Goal: Task Accomplishment & Management: Use online tool/utility

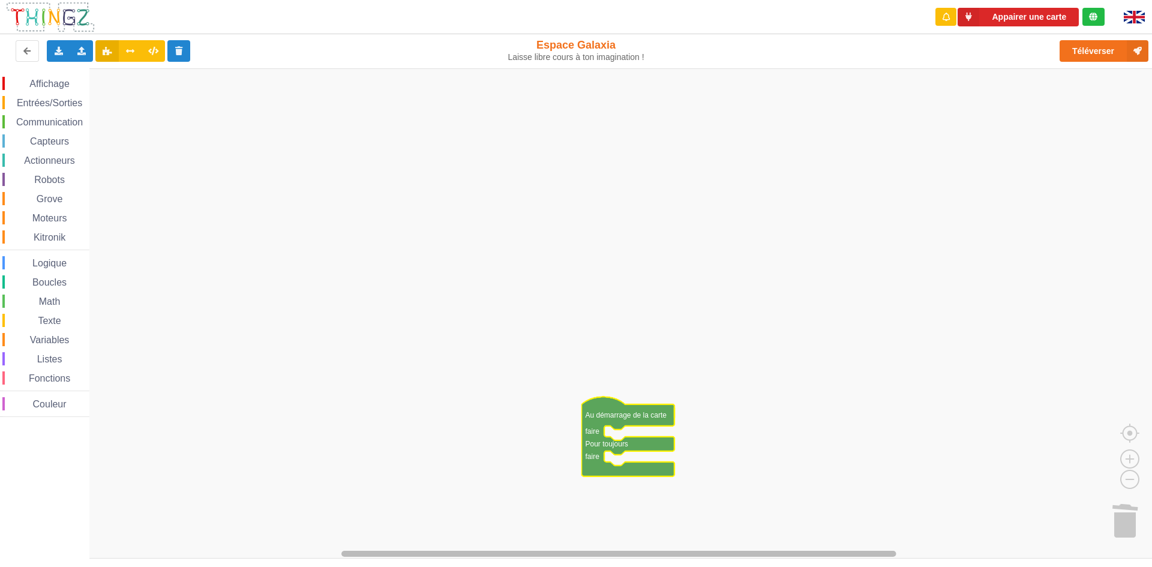
click at [270, 541] on div "Affichage Entrées/Sorties Communication Capteurs Actionneurs Robots Grove Moteu…" at bounding box center [580, 313] width 1160 height 490
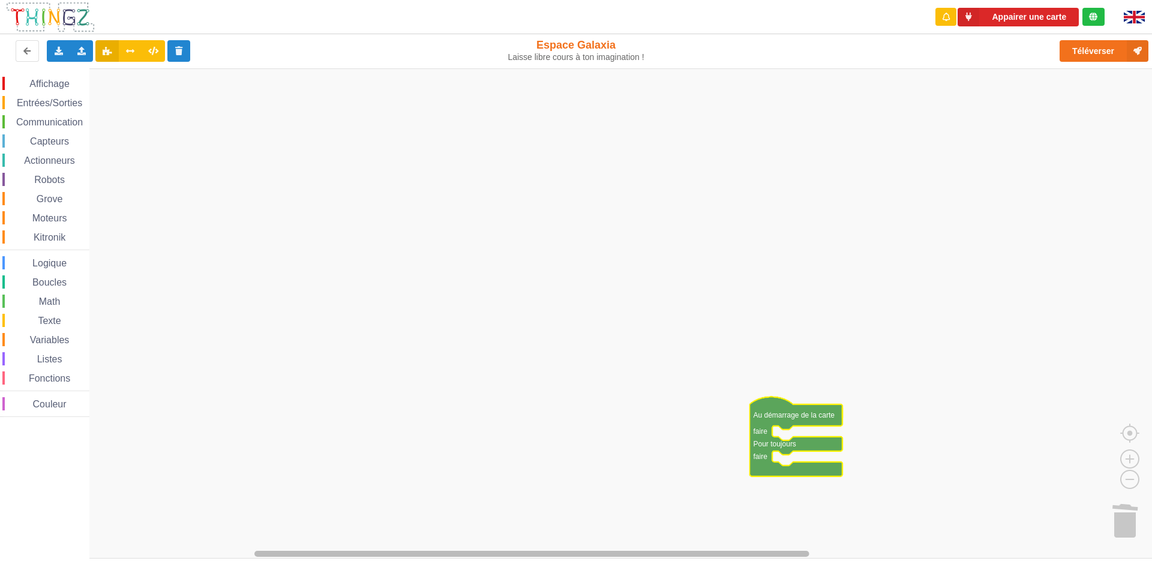
click at [371, 496] on div "Affichage Entrées/Sorties Communication Capteurs Actionneurs Robots Grove Moteu…" at bounding box center [580, 313] width 1160 height 490
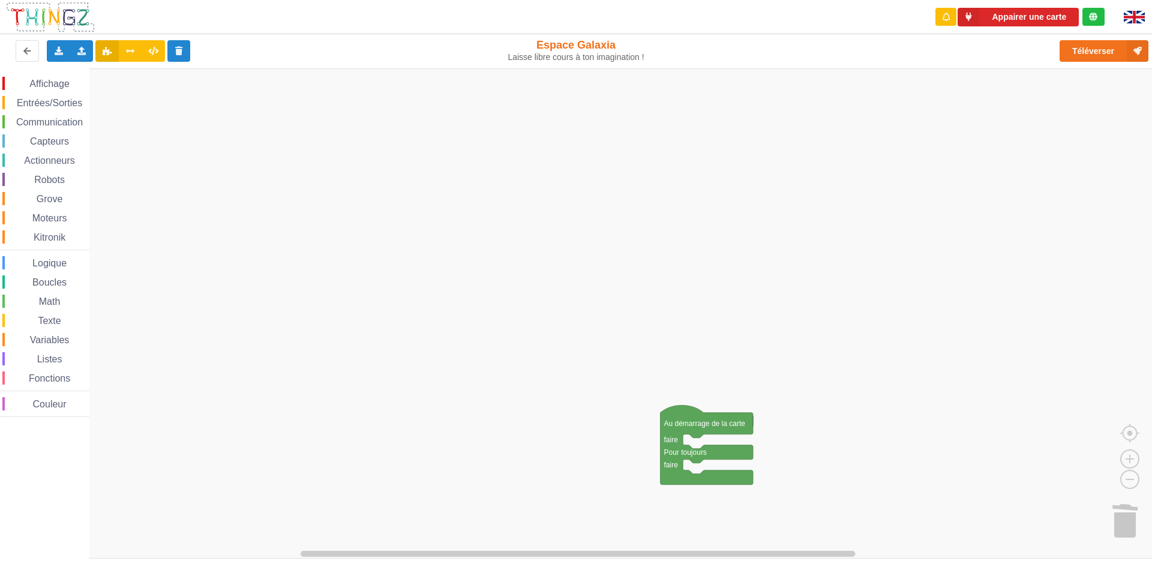
click at [468, 502] on div "Affichage Entrées/Sorties Communication Capteurs Actionneurs Robots Grove Moteu…" at bounding box center [580, 313] width 1160 height 490
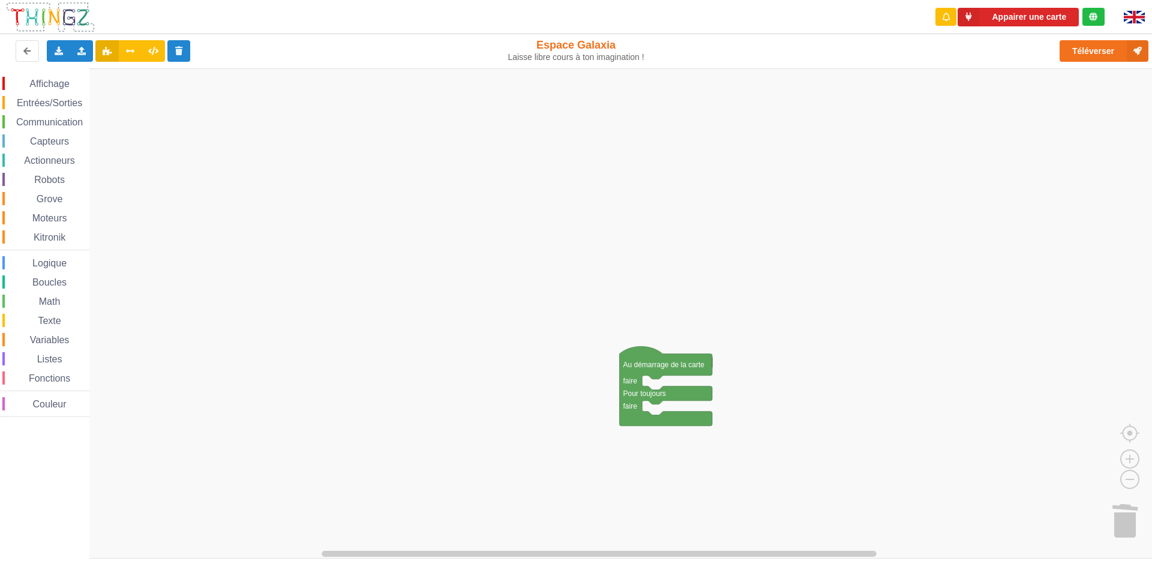
click at [463, 444] on div "Affichage Entrées/Sorties Communication Capteurs Actionneurs Robots Grove Moteu…" at bounding box center [580, 313] width 1160 height 490
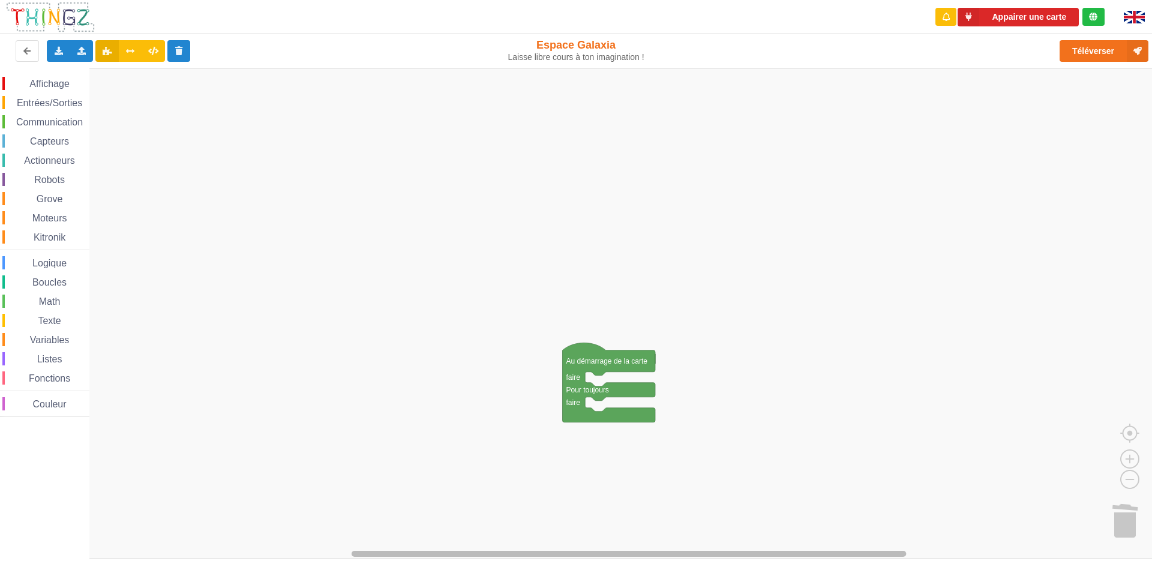
click at [518, 512] on div "Affichage Entrées/Sorties Communication Capteurs Actionneurs Robots Grove Moteu…" at bounding box center [580, 313] width 1160 height 490
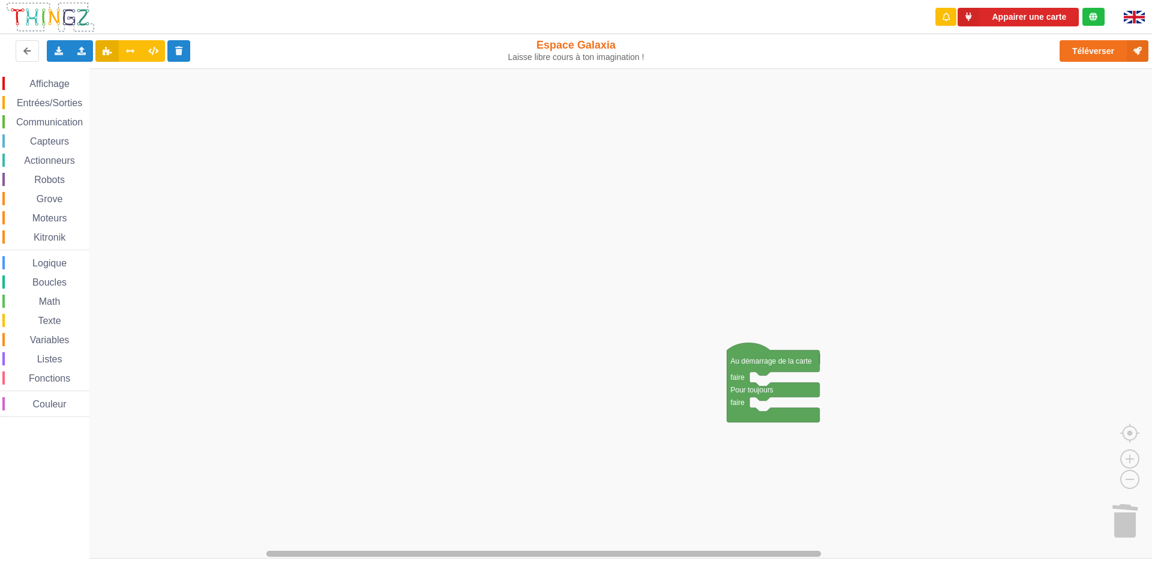
click at [590, 490] on div "Affichage Entrées/Sorties Communication Capteurs Actionneurs Robots Grove Moteu…" at bounding box center [580, 313] width 1160 height 490
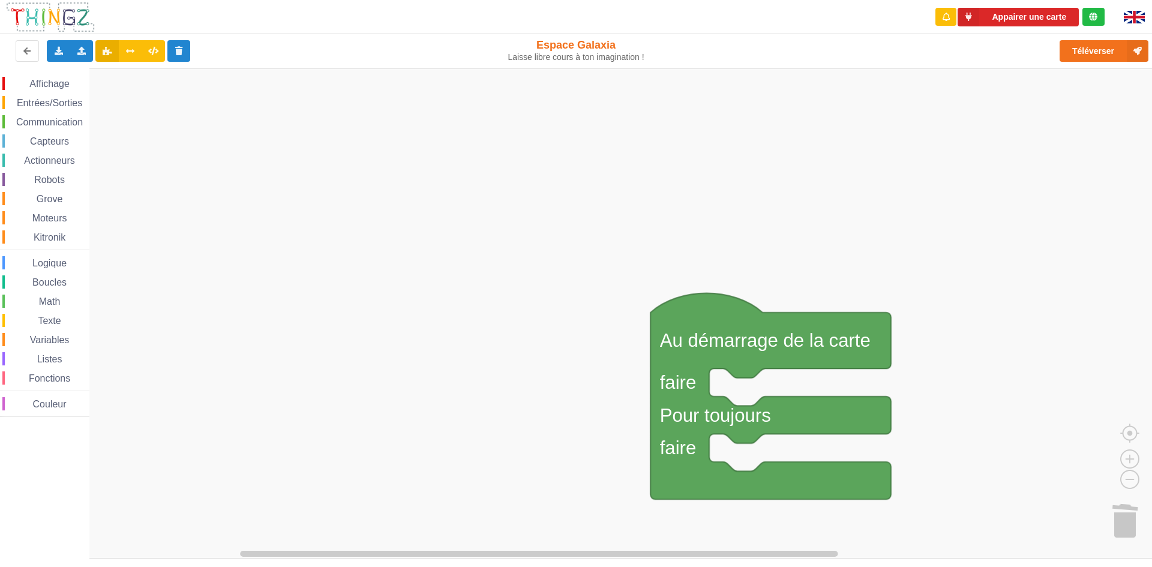
click at [577, 226] on rect "Espace de travail de Blocky" at bounding box center [580, 313] width 1160 height 490
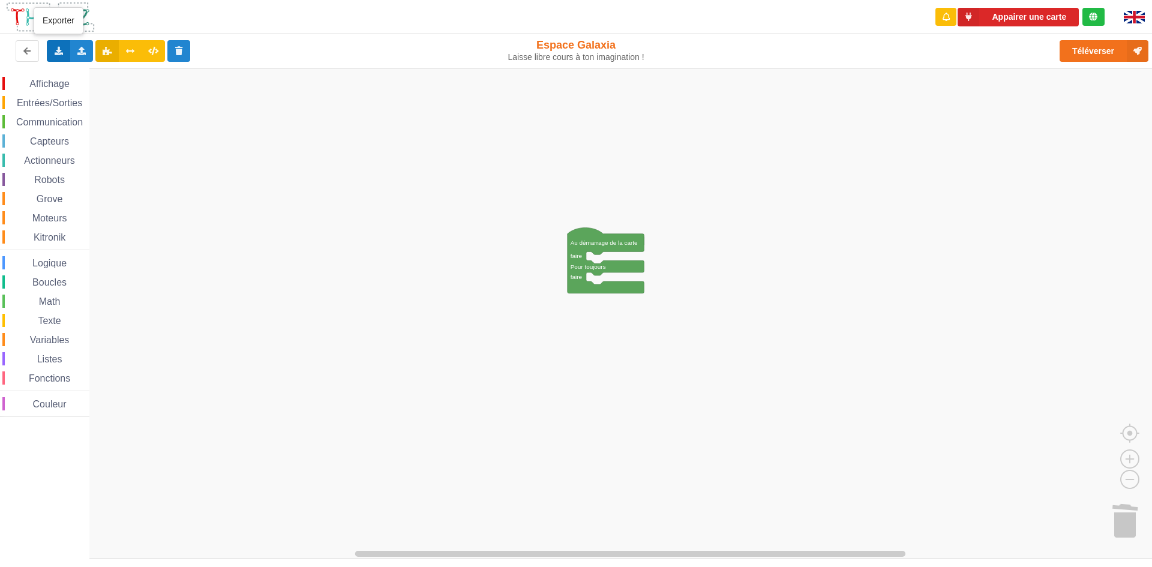
click at [59, 48] on icon at bounding box center [58, 50] width 10 height 7
click at [80, 49] on icon at bounding box center [82, 50] width 10 height 7
click at [144, 148] on rect "Espace de travail de Blocky" at bounding box center [580, 313] width 1160 height 490
click at [85, 45] on div "Importer un assemblage de blocs Importer du code Python" at bounding box center [81, 51] width 23 height 22
click at [114, 73] on span "Importer un assemblage de blocs" at bounding box center [165, 73] width 124 height 10
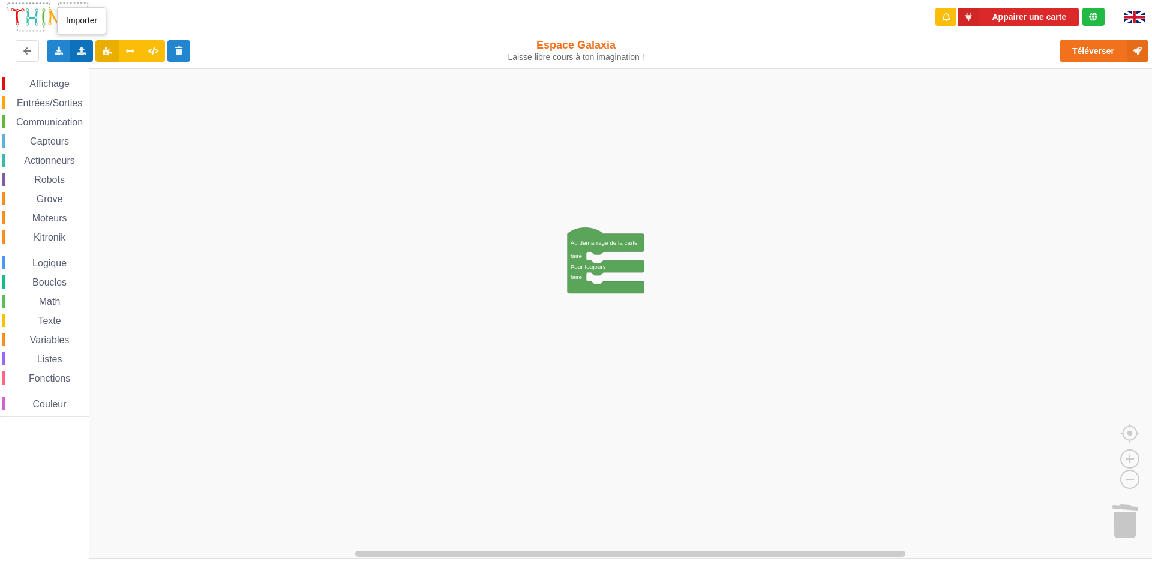
click at [72, 45] on div "Importer un assemblage de blocs Importer du code Python" at bounding box center [81, 51] width 23 height 22
click at [125, 78] on div "Importer un assemblage de blocs" at bounding box center [157, 73] width 160 height 22
click at [81, 44] on div "Importer un assemblage de blocs Importer du code Python" at bounding box center [81, 51] width 23 height 22
click at [112, 66] on div "Importer un assemblage de blocs" at bounding box center [157, 73] width 160 height 22
click at [821, 132] on div "Affichage Entrées/Sorties Communication Capteurs Actionneurs Robots Grove Moteu…" at bounding box center [580, 313] width 1160 height 490
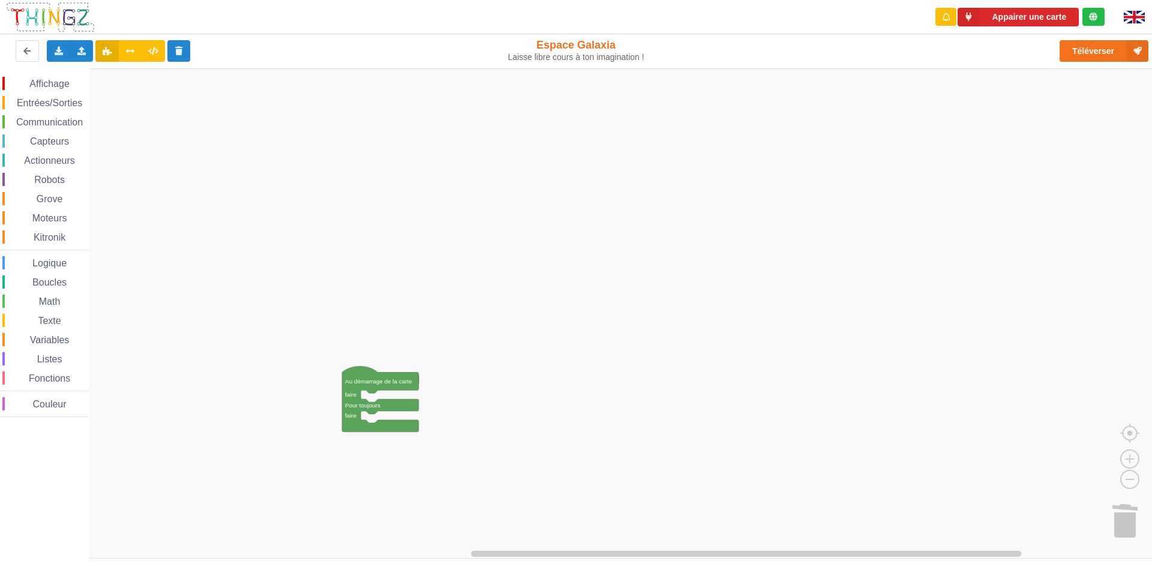
click at [764, 230] on div "Affichage Entrées/Sorties Communication Capteurs Actionneurs Robots Grove Moteu…" at bounding box center [580, 313] width 1160 height 490
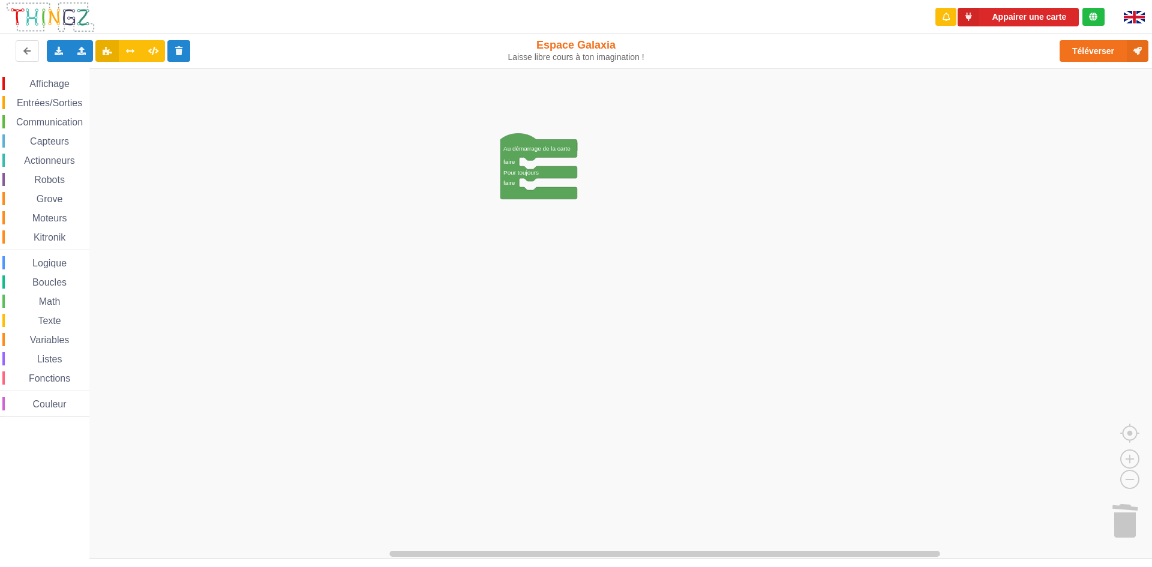
click at [817, 187] on div "Affichage Entrées/Sorties Communication Capteurs Actionneurs Robots Grove Moteu…" at bounding box center [580, 313] width 1160 height 490
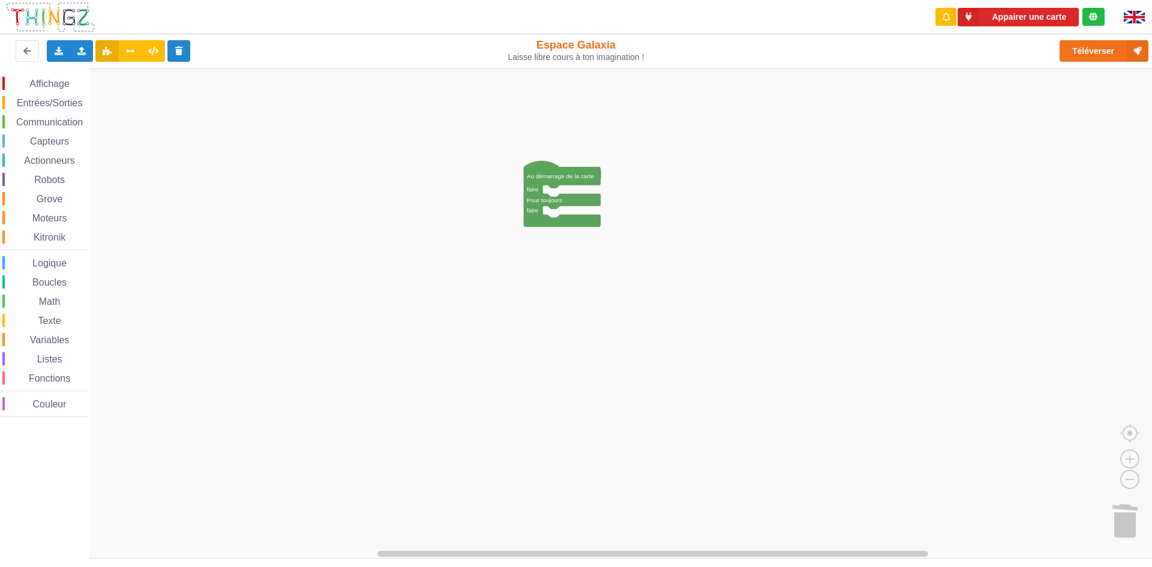
click at [788, 274] on div "Affichage Entrées/Sorties Communication Capteurs Actionneurs Robots Grove Moteu…" at bounding box center [580, 313] width 1160 height 490
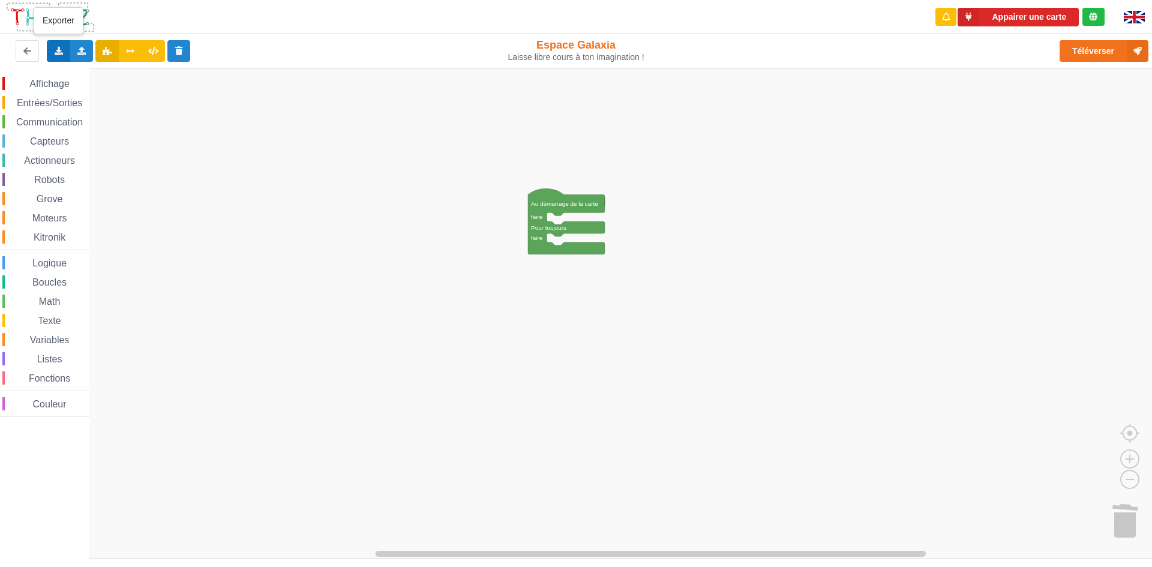
click at [55, 44] on div "Exporter l'assemblage de blocs Exporter l'assemblage de blocs au format Python" at bounding box center [58, 51] width 23 height 22
click at [88, 68] on span "Exporter l'assemblage de blocs" at bounding box center [132, 73] width 116 height 10
click at [80, 43] on div "Importer un assemblage de blocs Importer du code Python" at bounding box center [81, 51] width 23 height 22
click at [106, 77] on span "Importer un assemblage de blocs" at bounding box center [165, 73] width 124 height 10
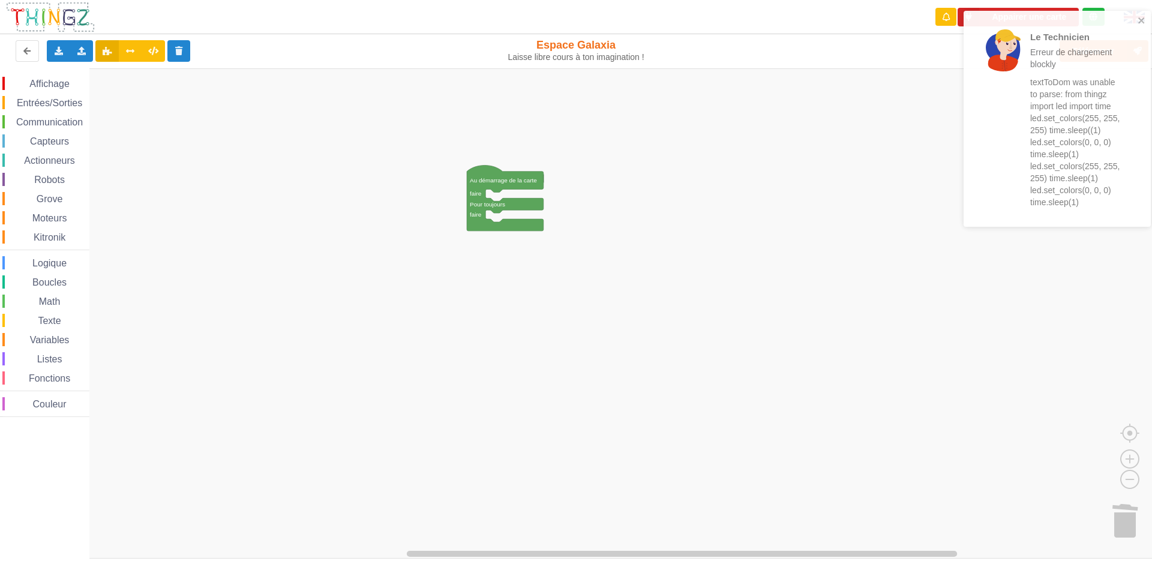
drag, startPoint x: 1007, startPoint y: 127, endPoint x: 1118, endPoint y: 84, distance: 118.9
click at [1021, 124] on div at bounding box center [1003, 118] width 42 height 179
drag, startPoint x: 1052, startPoint y: 106, endPoint x: 1151, endPoint y: -52, distance: 186.3
click at [1151, 0] on html "Le Technicien Erreur de chargement blockly textToDom was unable to parse: from …" at bounding box center [576, 283] width 1152 height 567
click at [929, 144] on div "Affichage Entrées/Sorties Communication Capteurs Actionneurs Robots Grove Moteu…" at bounding box center [580, 313] width 1160 height 490
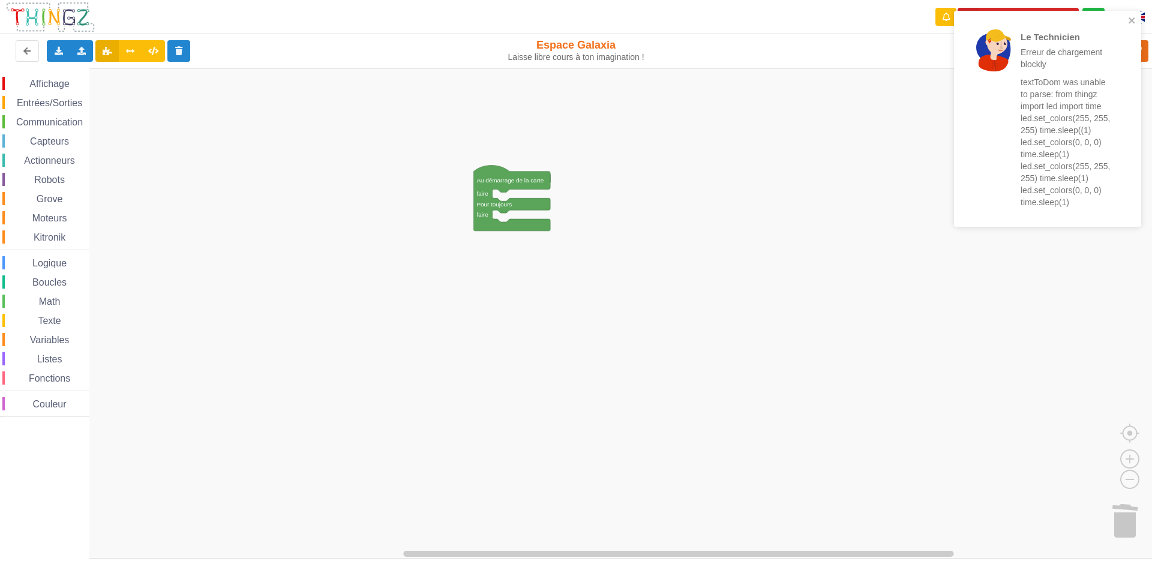
click at [1141, 20] on div "Le Technicien Erreur de chargement blockly textToDom was unable to parse: from …" at bounding box center [1047, 119] width 187 height 216
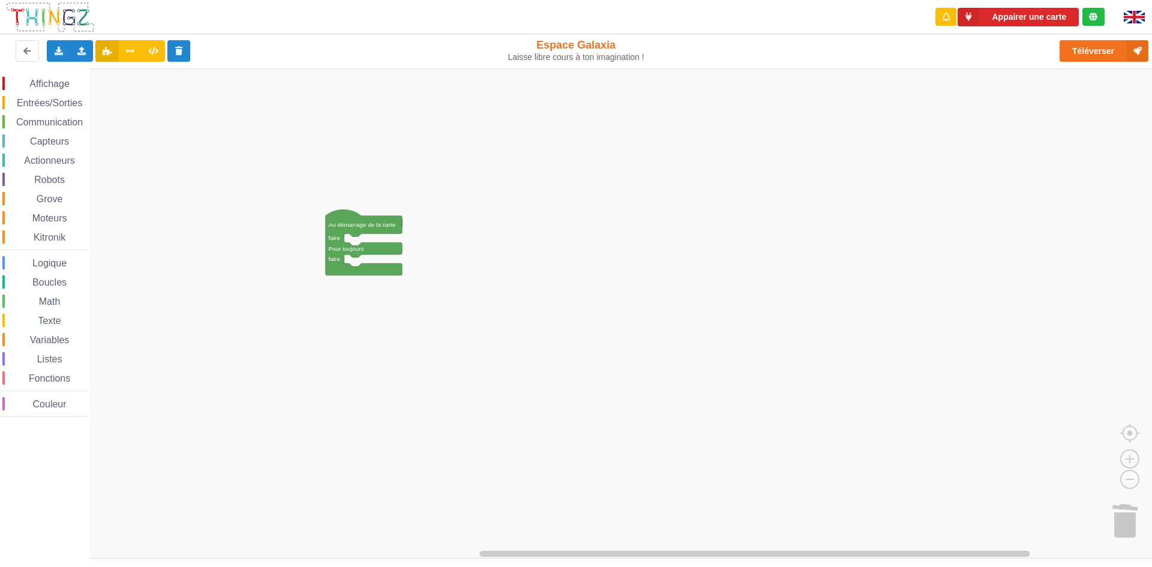
click at [380, 214] on div "Affichage Entrées/Sorties Communication Capteurs Actionneurs Robots Grove Moteu…" at bounding box center [580, 313] width 1160 height 490
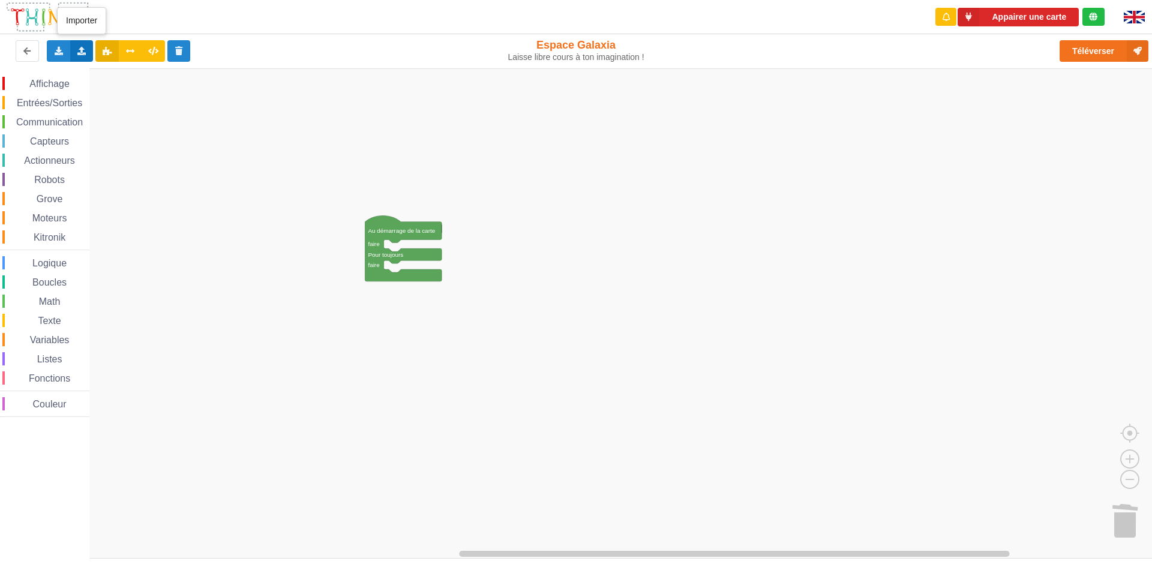
click at [77, 44] on div "Importer un assemblage de blocs Importer du code Python" at bounding box center [81, 51] width 23 height 22
click at [111, 88] on div "Importer du code Python" at bounding box center [157, 95] width 160 height 22
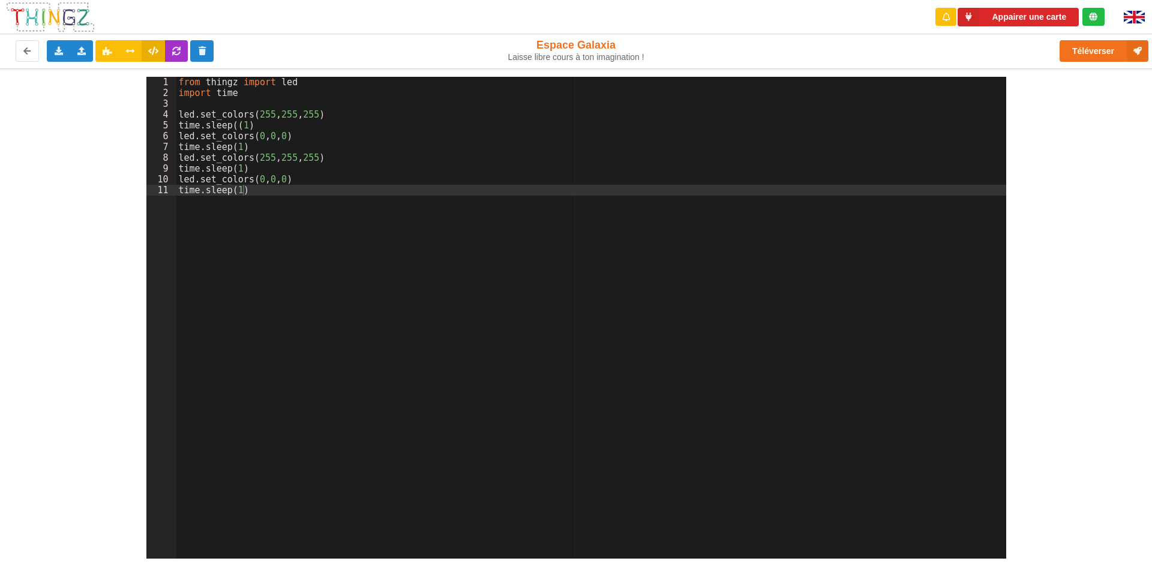
drag, startPoint x: 142, startPoint y: 358, endPoint x: 284, endPoint y: 331, distance: 144.9
click at [419, 359] on div "1 2 3 4 5 6 7 8 9 10 11 from thingz import led import time led . set_colors ( 2…" at bounding box center [576, 318] width 877 height 482
drag, startPoint x: 175, startPoint y: 315, endPoint x: 228, endPoint y: 327, distance: 54.2
click at [228, 327] on div "1 2 3 4 5 6 7 8 9 10 11 from thingz import led import time led . set_colors ( 2…" at bounding box center [576, 318] width 860 height 482
drag, startPoint x: 148, startPoint y: 326, endPoint x: 361, endPoint y: 234, distance: 232.2
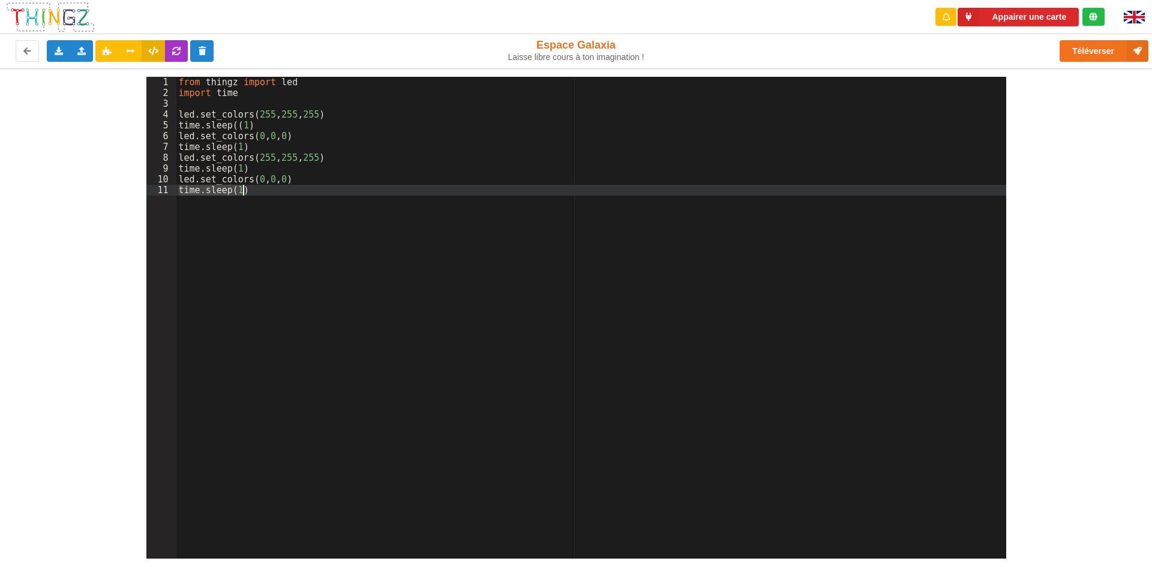
click at [199, 314] on div "1 2 3 4 5 6 7 8 9 10 11 from thingz import led import time led . set_colors ( 2…" at bounding box center [576, 318] width 860 height 482
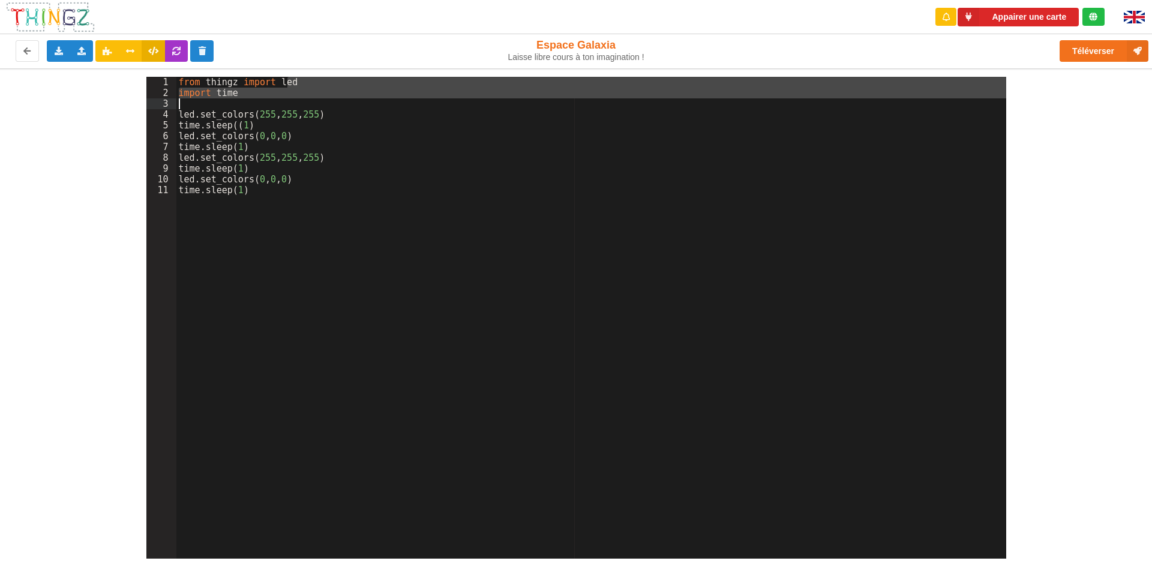
drag, startPoint x: 458, startPoint y: 81, endPoint x: 451, endPoint y: 86, distance: 8.5
click at [451, 86] on div "from thingz import led import time led . set_colors ( 255 , 255 , 255 ) time . …" at bounding box center [591, 328] width 830 height 503
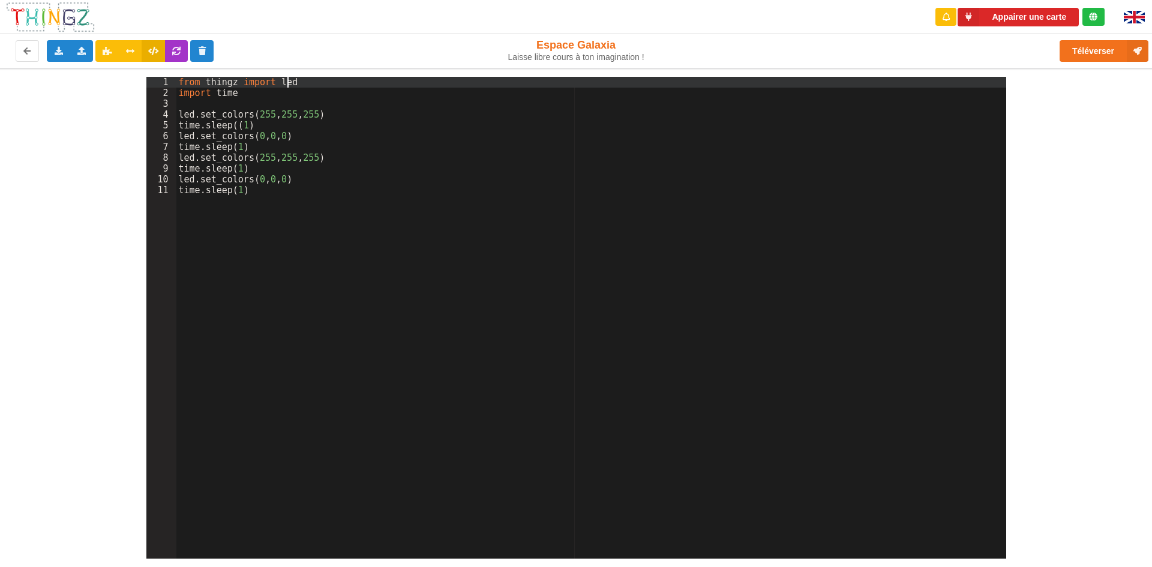
click at [2, 220] on div "1 2 3 4 5 6 7 8 9 10 11 from thingz import led import time led . set_colors ( 2…" at bounding box center [576, 313] width 1169 height 490
click at [104, 278] on div "1 2 3 4 5 6 7 8 9 10 11 from thingz import led import time led . set_colors ( 2…" at bounding box center [576, 313] width 1169 height 490
click at [122, 252] on div "1 2 3 4 5 6 7 8 9 10 11 from thingz import led import time led . set_colors ( 2…" at bounding box center [576, 313] width 1169 height 490
click at [123, 262] on div "1 2 3 4 5 6 7 8 9 10 11 from thingz import led import time led . set_colors ( 2…" at bounding box center [576, 313] width 1169 height 490
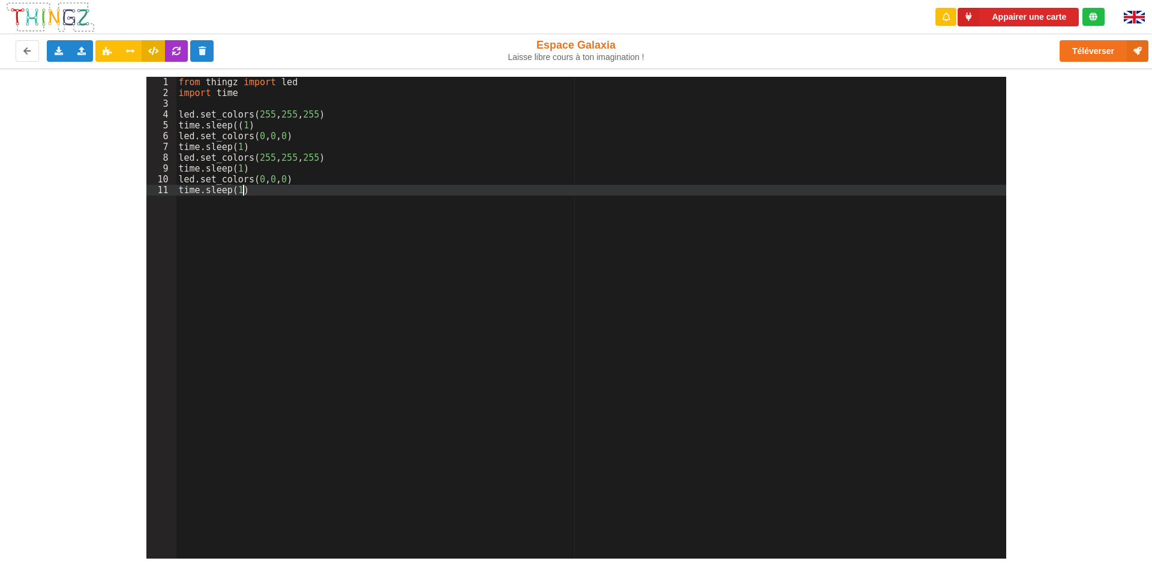
drag, startPoint x: 904, startPoint y: 369, endPoint x: 902, endPoint y: 338, distance: 30.7
drag, startPoint x: 902, startPoint y: 338, endPoint x: 5, endPoint y: 316, distance: 897.4
click at [0, 321] on div "1 2 3 4 5 6 7 8 9 10 11 from thingz import led import time led . set_colors ( 2…" at bounding box center [576, 313] width 1169 height 490
drag, startPoint x: 109, startPoint y: 232, endPoint x: 0, endPoint y: -47, distance: 299.6
click at [0, 0] on html "Appairer une carte Exporter l'assemblage de blocs Exporter le code Python Impor…" at bounding box center [576, 283] width 1152 height 567
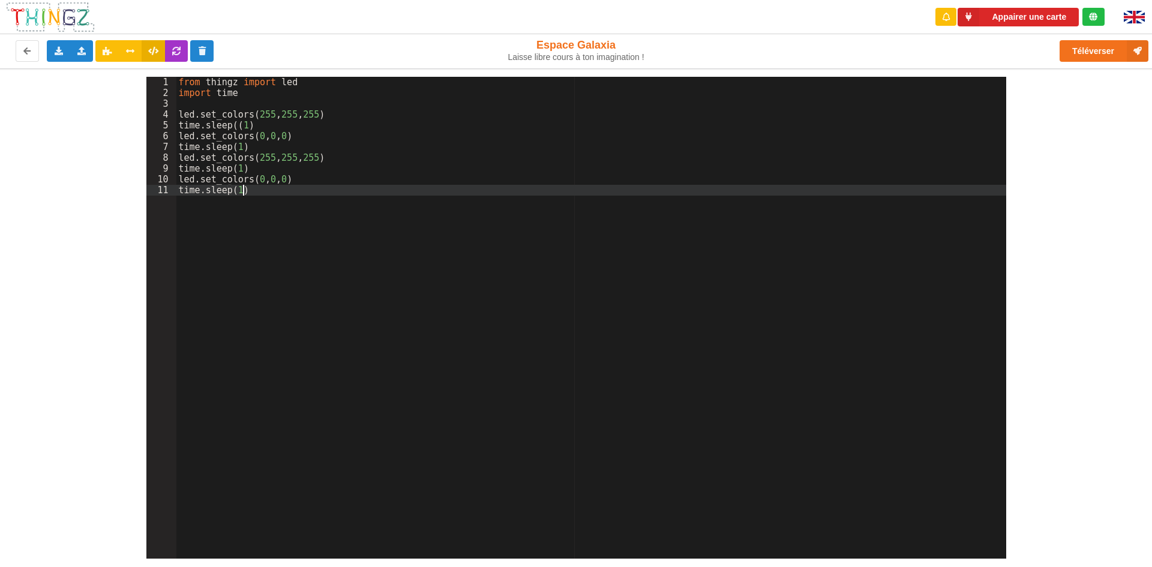
drag, startPoint x: 146, startPoint y: 232, endPoint x: 226, endPoint y: 254, distance: 83.0
click at [226, 254] on div "1 2 3 4 5 6 7 8 9 10 11 from thingz import led import time led . set_colors ( 2…" at bounding box center [576, 318] width 860 height 482
click at [226, 254] on div "from thingz import led import time led . set_colors ( 255 , 255 , 255 ) time . …" at bounding box center [591, 328] width 830 height 503
click at [269, 220] on div "from thingz import led import time led . set_colors ( 255 , 255 , 255 ) time . …" at bounding box center [591, 328] width 830 height 503
click at [1014, 23] on button "Appairer une carte" at bounding box center [1018, 17] width 121 height 19
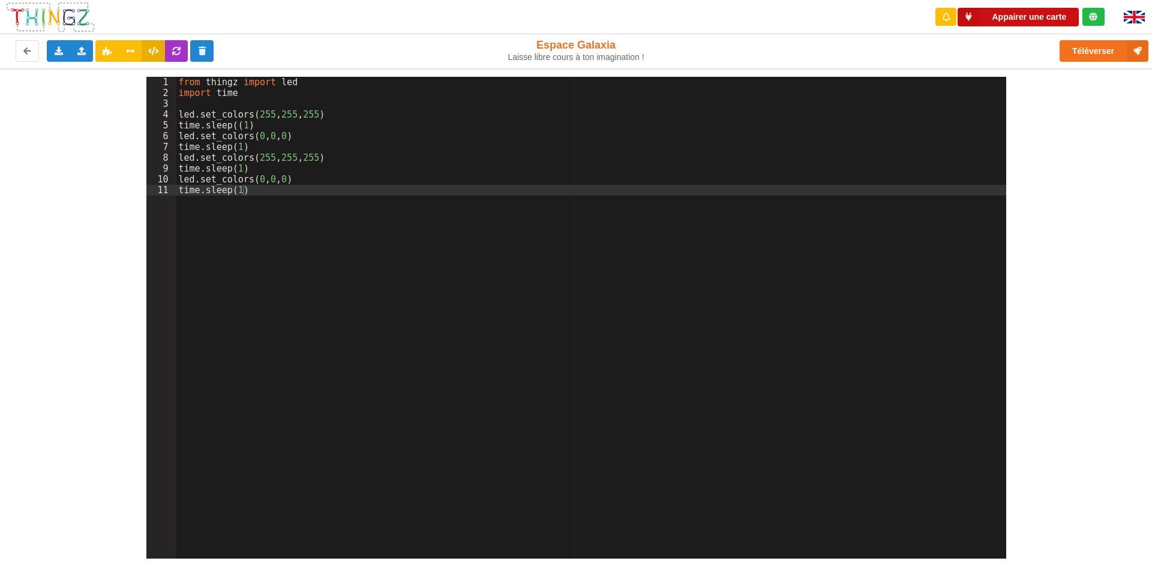
click at [1007, 13] on button "Appairer une carte" at bounding box center [1018, 17] width 121 height 19
click at [1084, 55] on button "Téléverser" at bounding box center [1104, 51] width 89 height 22
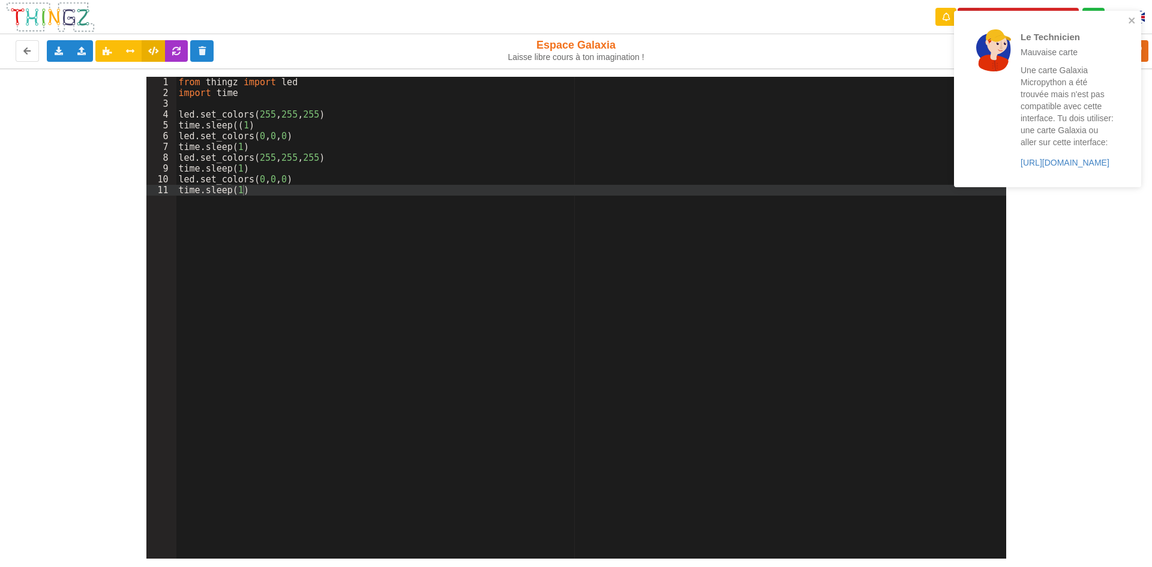
click at [1130, 13] on div "Le Technicien Mauvaise carte Une carte Galaxia Micropython a été trouvée mais n…" at bounding box center [1047, 99] width 187 height 176
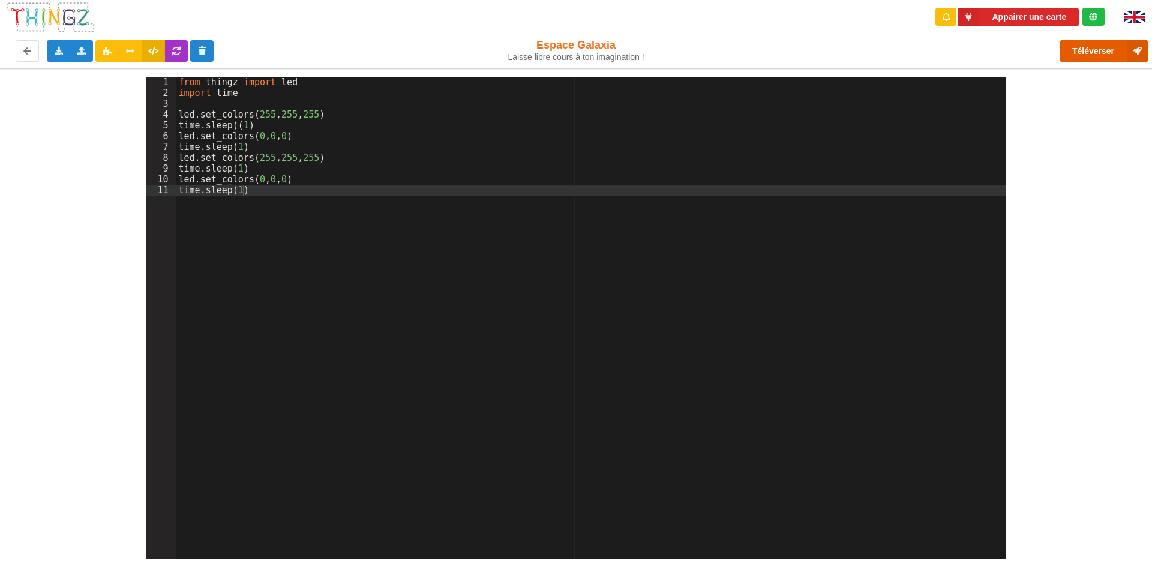
click at [1111, 46] on button "Téléverser" at bounding box center [1104, 51] width 89 height 22
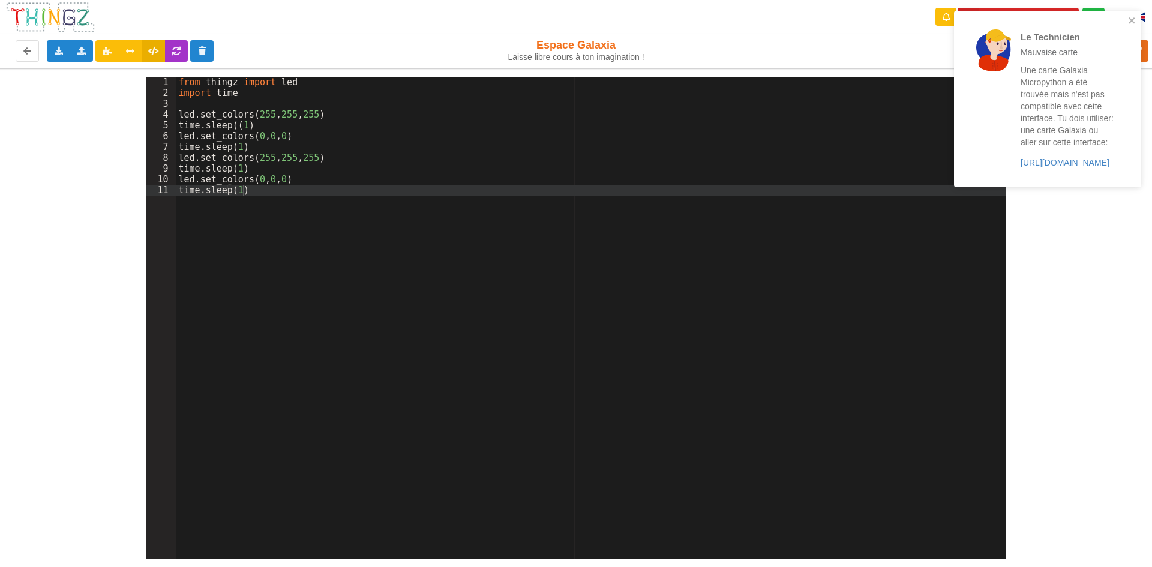
drag, startPoint x: 1133, startPoint y: 43, endPoint x: 1151, endPoint y: 53, distance: 20.9
click at [1141, 44] on div "Le Technicien Mauvaise carte Une carte Galaxia Micropython a été trouvée mais n…" at bounding box center [1047, 99] width 187 height 176
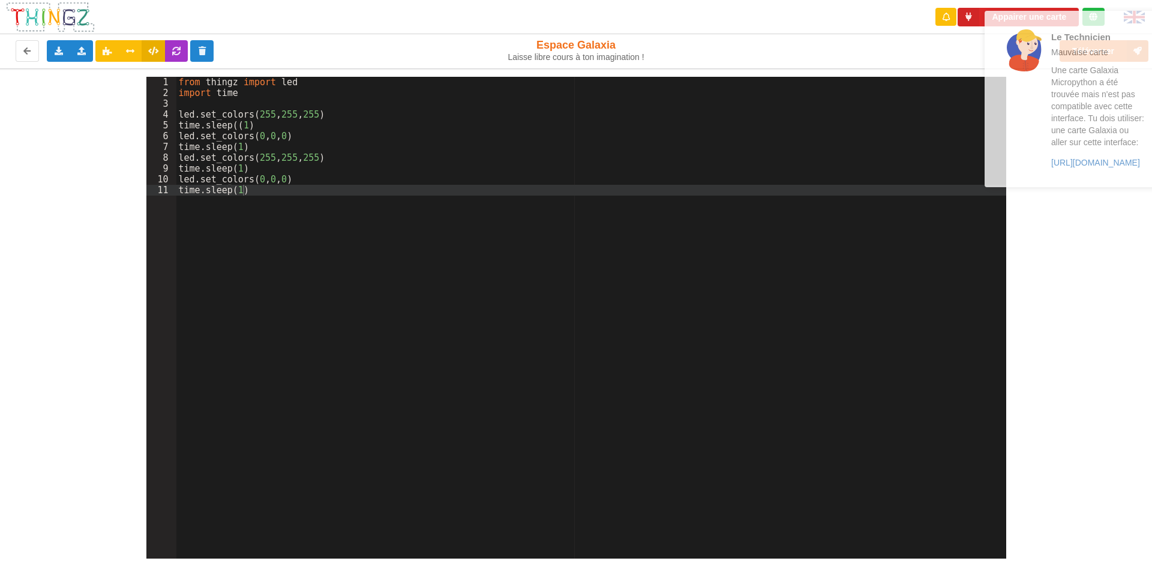
click at [1147, 431] on div "1 2 3 4 5 6 7 8 9 10 11 from thingz import led import time led . set_colors ( 2…" at bounding box center [576, 313] width 1169 height 490
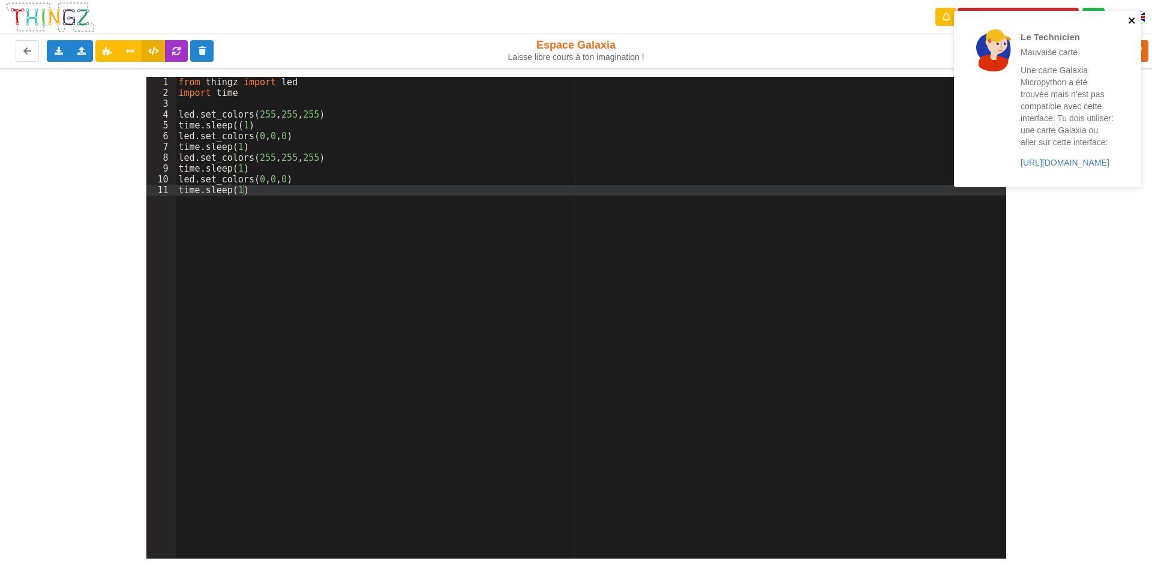
click at [1130, 22] on icon "close" at bounding box center [1132, 20] width 6 height 6
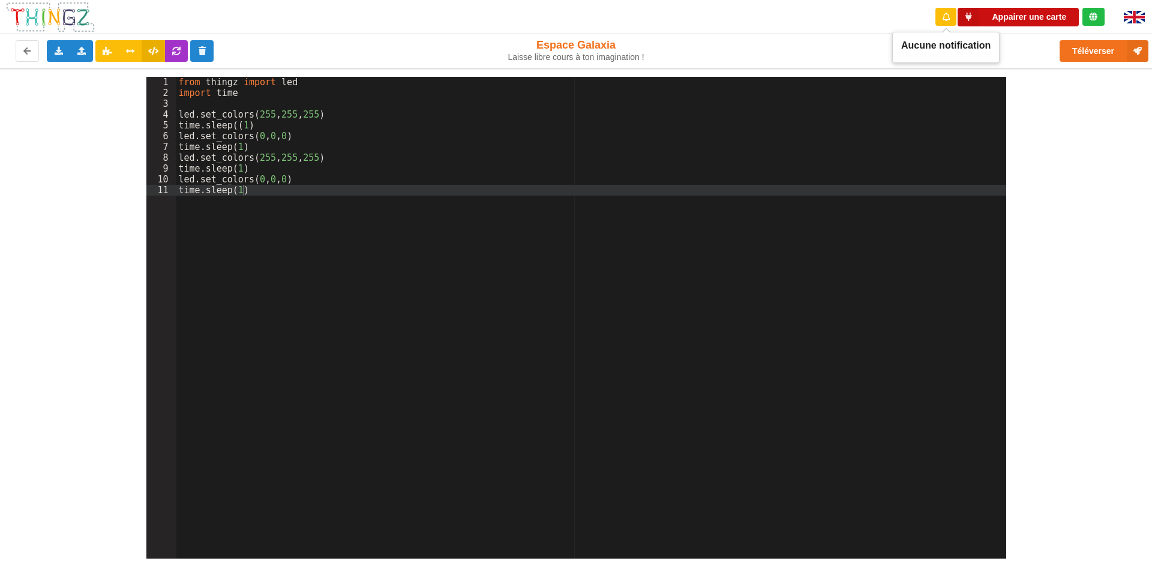
click at [986, 13] on button "Appairer une carte" at bounding box center [1018, 17] width 121 height 19
click at [1015, 5] on div "Appairer une carte" at bounding box center [1020, 17] width 190 height 34
click at [1007, 13] on button "Appairer une carte" at bounding box center [1018, 17] width 121 height 19
click at [1066, 22] on button "Appairer une carte" at bounding box center [1018, 17] width 121 height 19
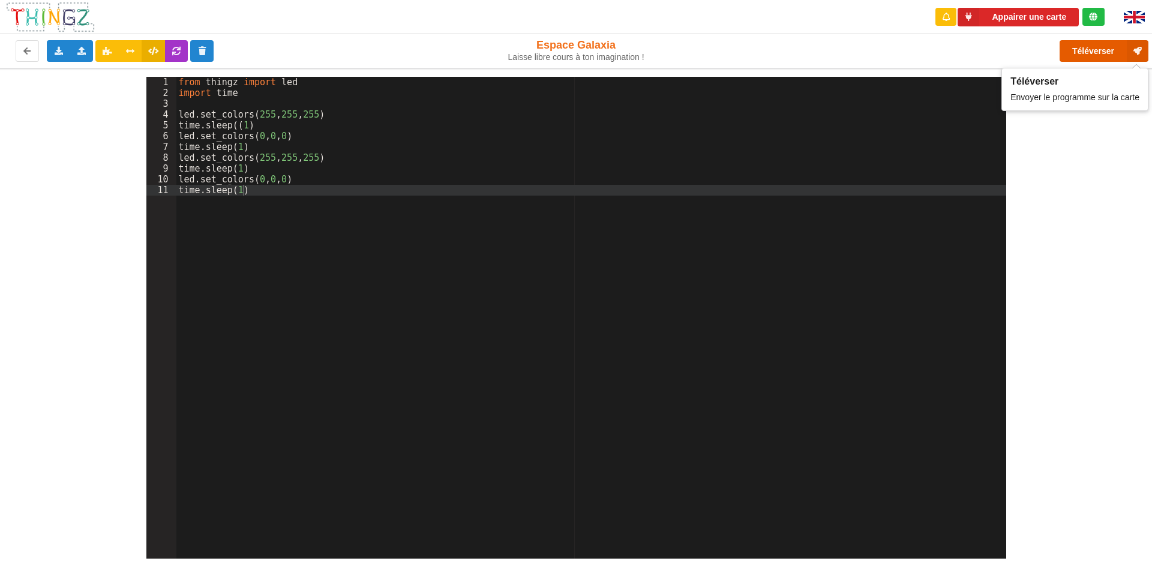
click at [1082, 56] on button "Téléverser" at bounding box center [1104, 51] width 89 height 22
click at [995, 21] on button "Appairer une carte" at bounding box center [1018, 17] width 121 height 19
click at [979, 16] on icon at bounding box center [969, 17] width 22 height 19
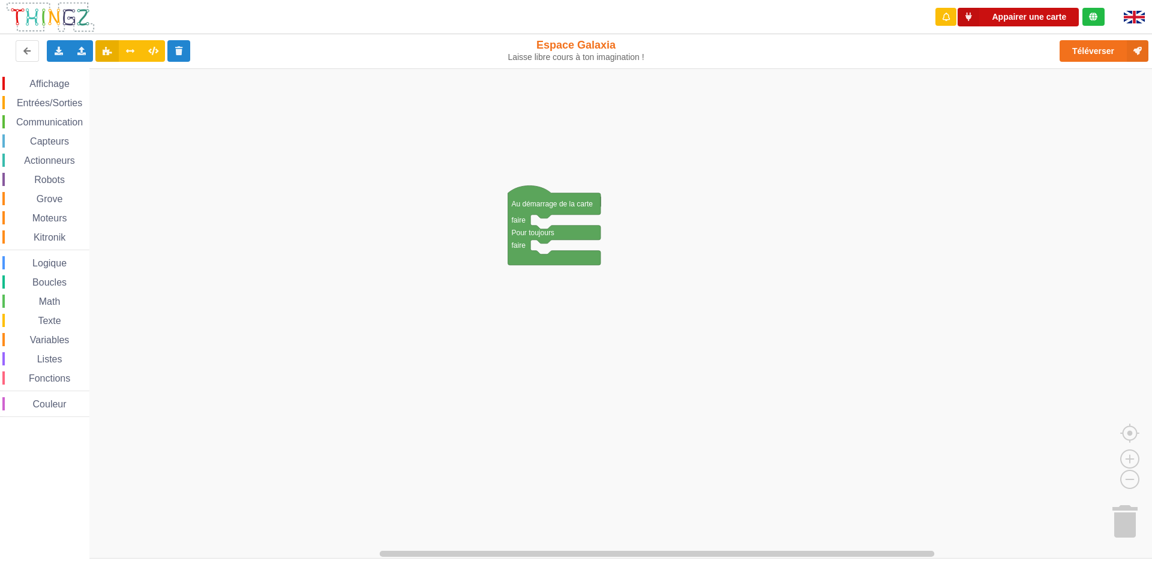
click at [1043, 19] on button "Appairer une carte" at bounding box center [1018, 17] width 121 height 19
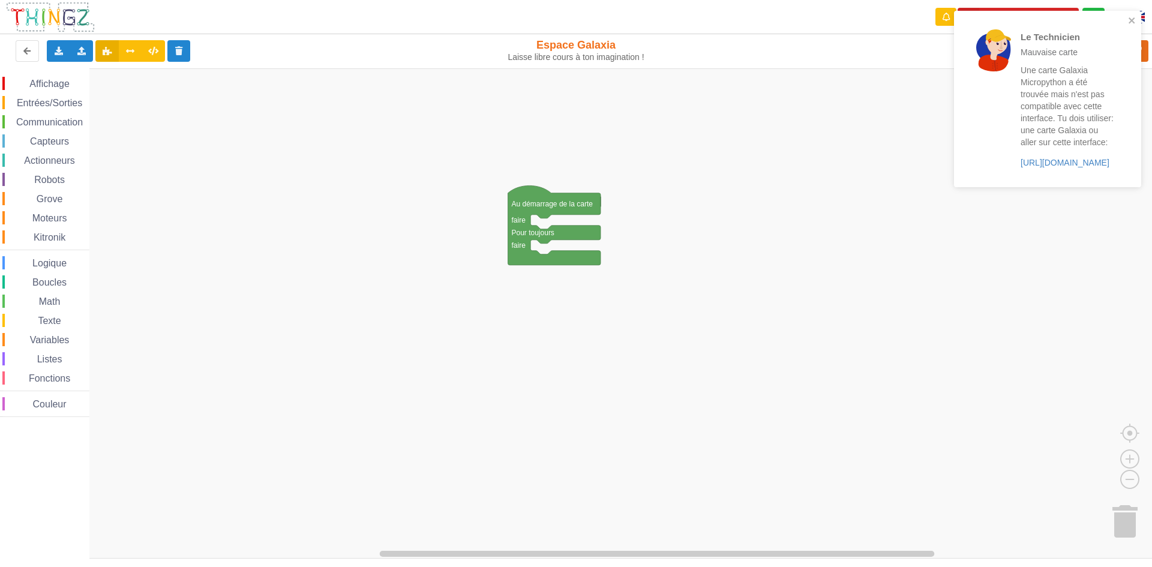
click at [1129, 15] on div "Le Technicien Mauvaise carte Une carte Galaxia Micropython a été trouvée mais n…" at bounding box center [1047, 99] width 187 height 176
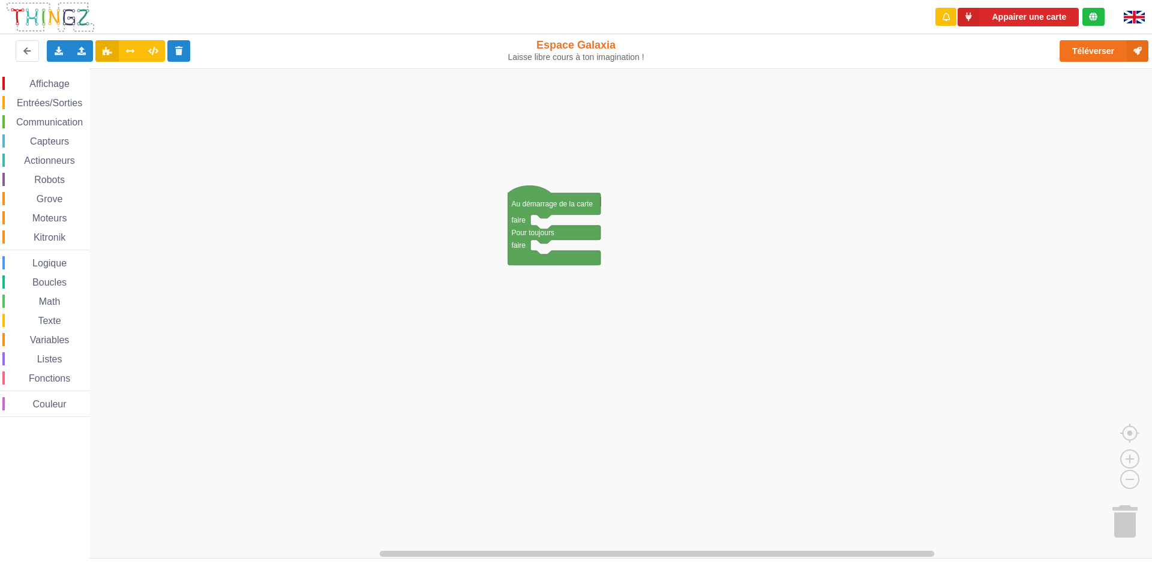
click at [1037, 19] on div "Le Technicien Mauvaise carte Une carte Galaxia Micropython a été trouvée mais n…" at bounding box center [576, 275] width 1169 height 567
click at [1000, 19] on button "Appairer une carte" at bounding box center [1018, 17] width 121 height 19
click at [998, 11] on button "Appairer une carte" at bounding box center [1018, 17] width 121 height 19
click at [1106, 55] on button "Téléverser" at bounding box center [1104, 51] width 89 height 22
drag, startPoint x: 1003, startPoint y: 159, endPoint x: 1151, endPoint y: -2, distance: 219.1
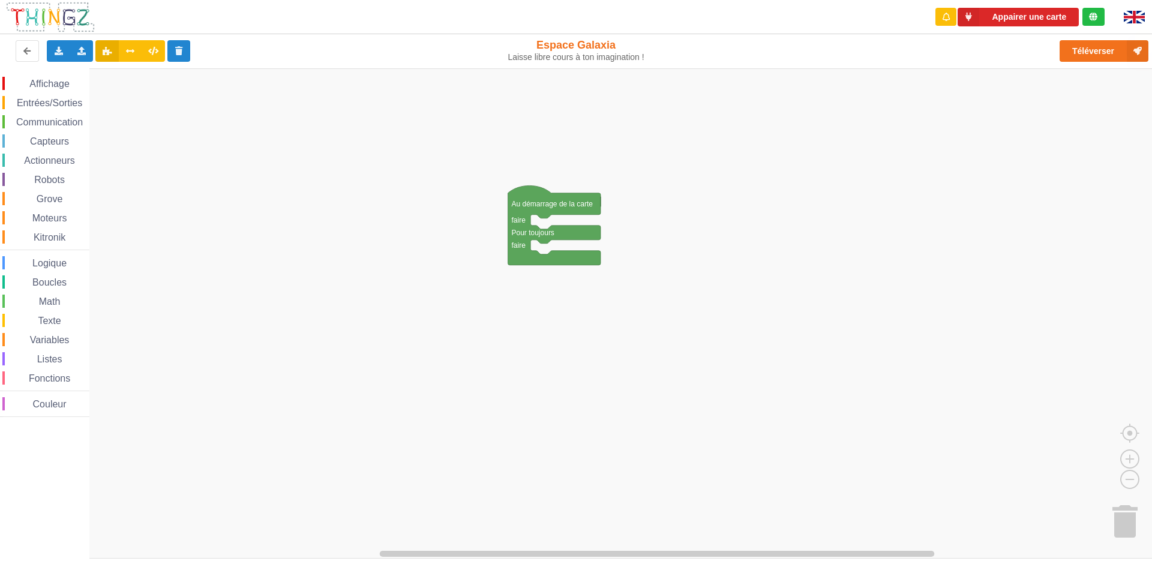
click at [1151, 0] on html "Le Technicien Mauvaise carte Une carte Galaxia Micropython a été trouvée mais n…" at bounding box center [576, 283] width 1152 height 567
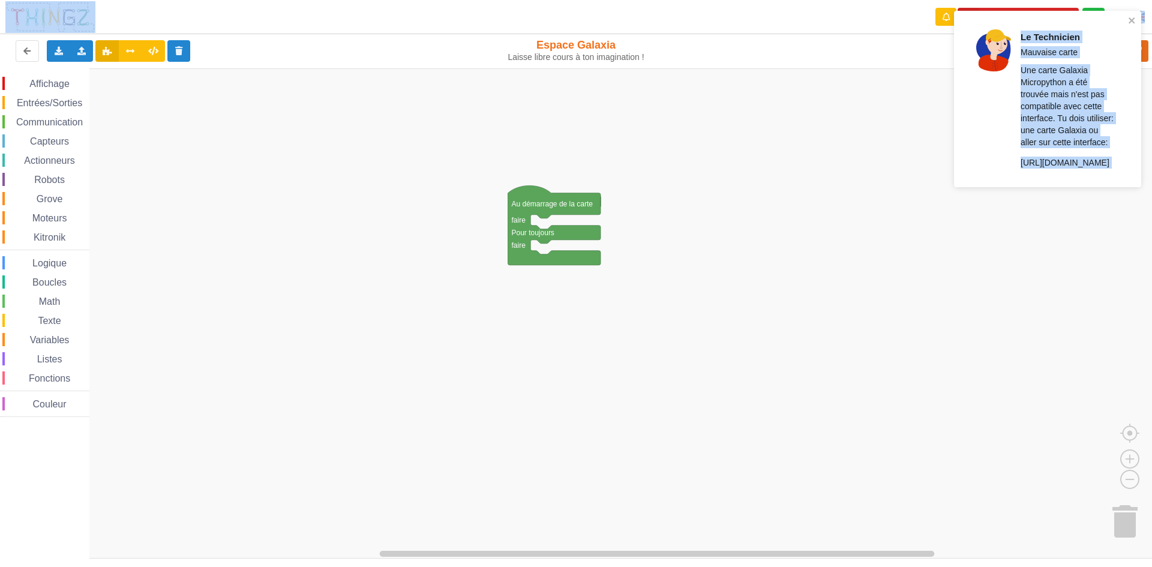
click at [1136, 16] on div "Le Technicien Mauvaise carte Une carte Galaxia Micropython a été trouvée mais n…" at bounding box center [1047, 99] width 187 height 176
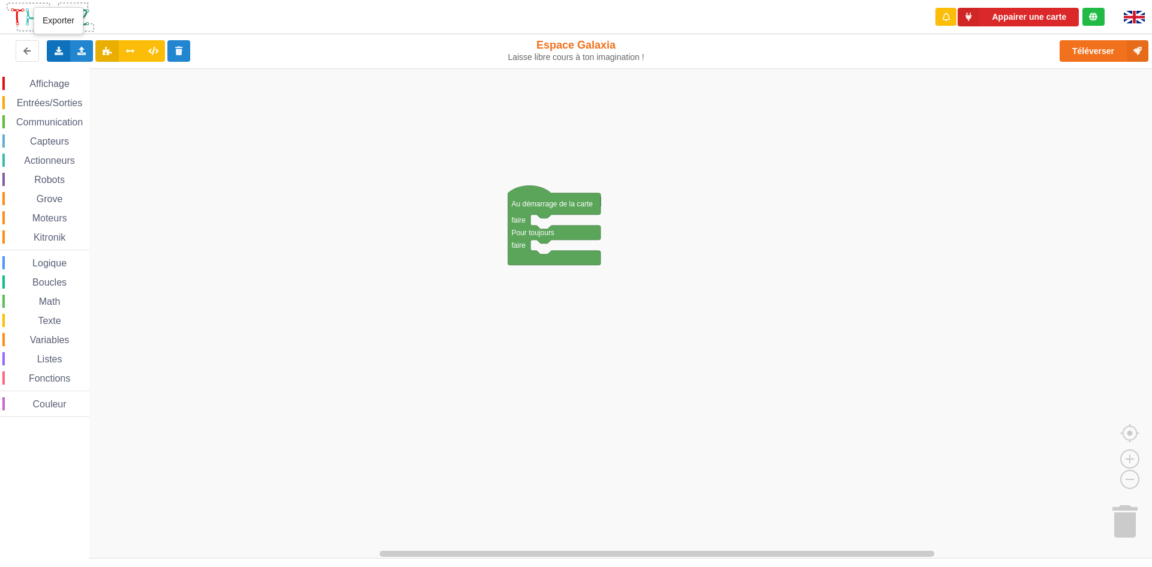
click at [63, 46] on div "Exporter l'assemblage de blocs Exporter l'assemblage de blocs au format Python" at bounding box center [58, 51] width 23 height 22
click at [83, 47] on icon at bounding box center [82, 50] width 10 height 7
click at [106, 76] on span "Importer un assemblage de blocs" at bounding box center [165, 73] width 124 height 10
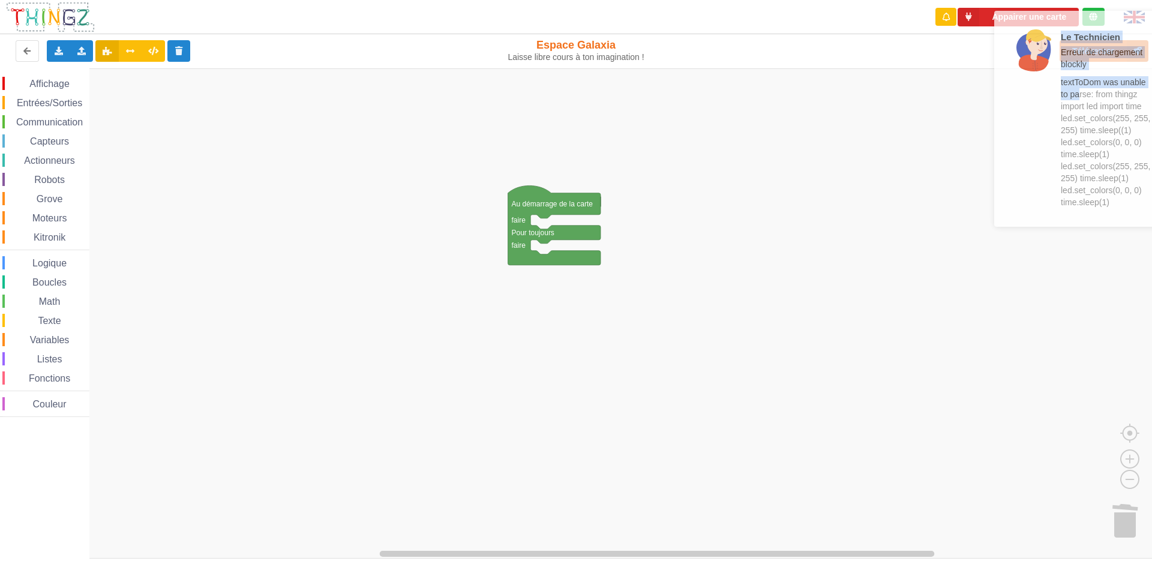
drag, startPoint x: 1048, startPoint y: 115, endPoint x: 1151, endPoint y: 3, distance: 152.9
click at [1055, 80] on div at bounding box center [1034, 118] width 42 height 179
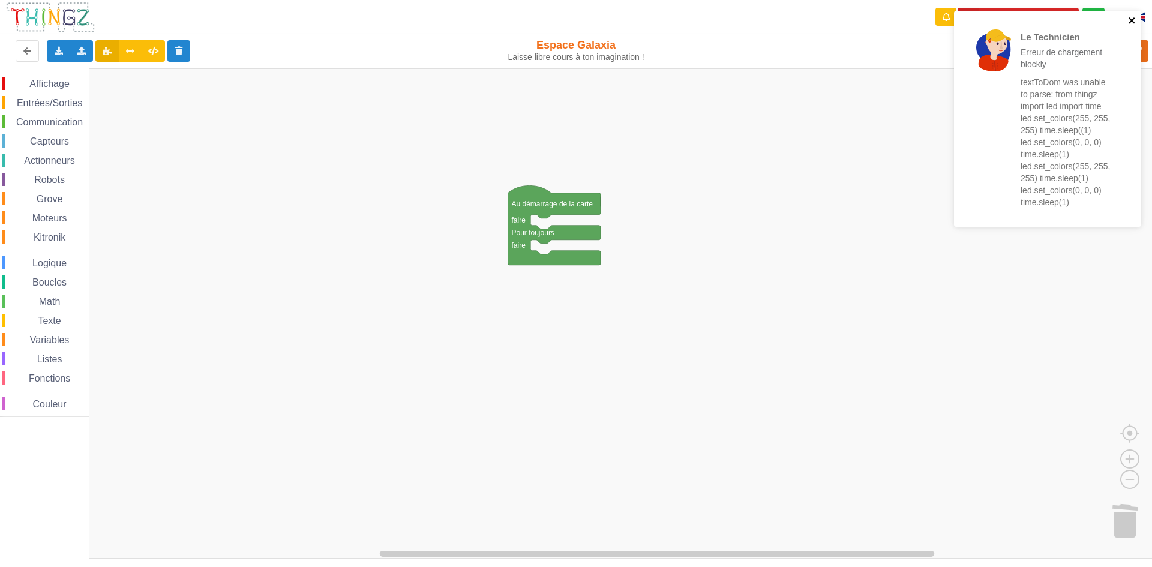
click at [1132, 17] on icon "close" at bounding box center [1132, 21] width 8 height 10
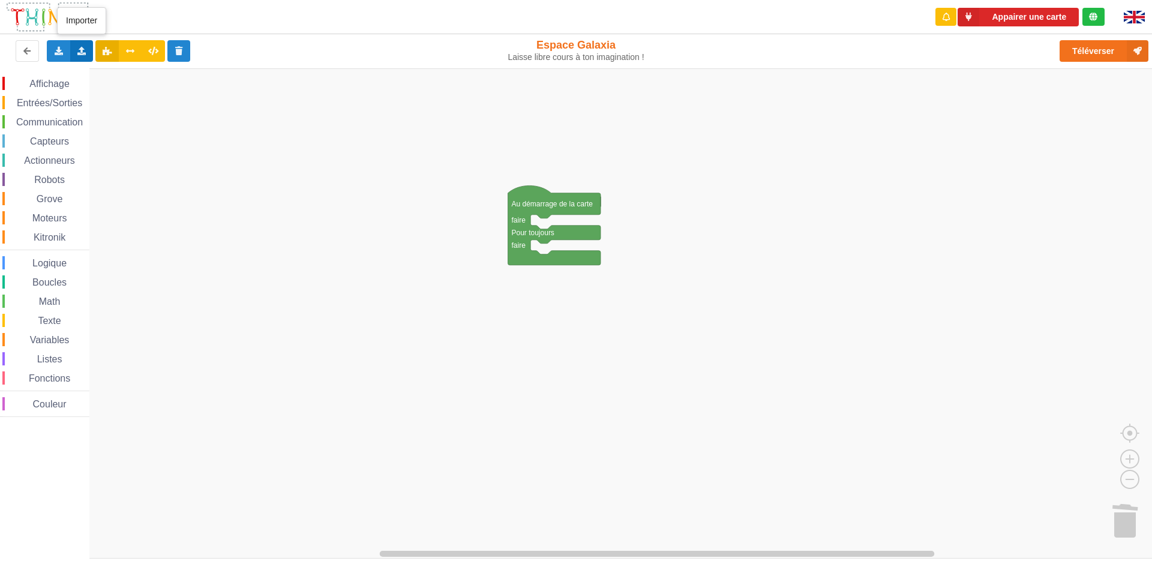
click at [76, 41] on div "Importer un assemblage de blocs Importer du code Python" at bounding box center [81, 51] width 23 height 22
click at [137, 67] on div "Importer un assemblage de blocs" at bounding box center [157, 73] width 160 height 22
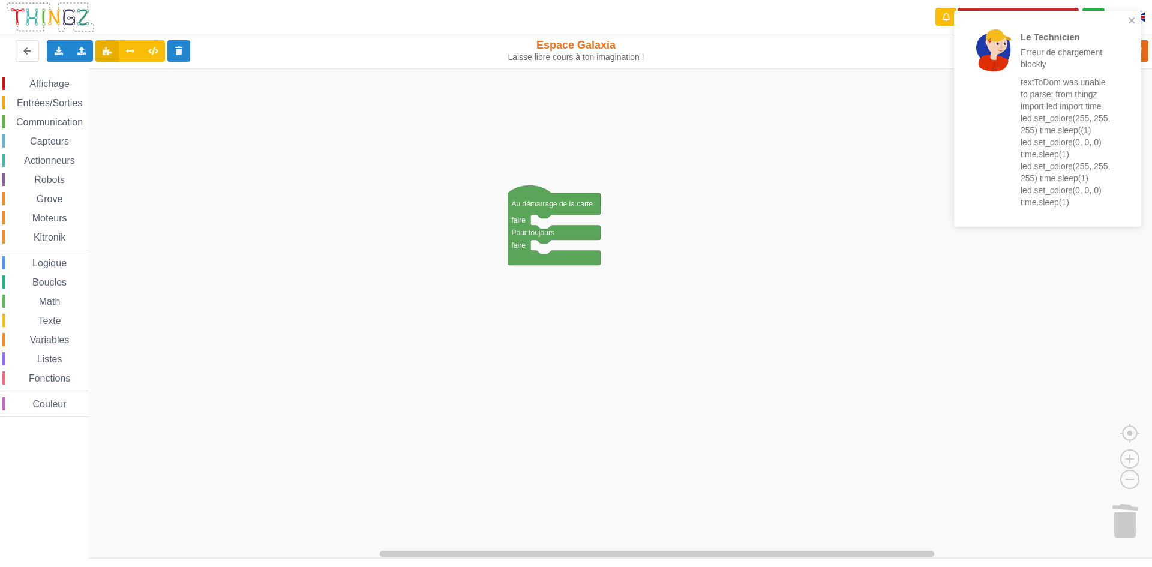
click at [1114, 92] on p "textToDom was unable to parse: from thingz import led import time led.set_color…" at bounding box center [1068, 142] width 94 height 132
click at [1129, 16] on icon "close" at bounding box center [1132, 21] width 8 height 10
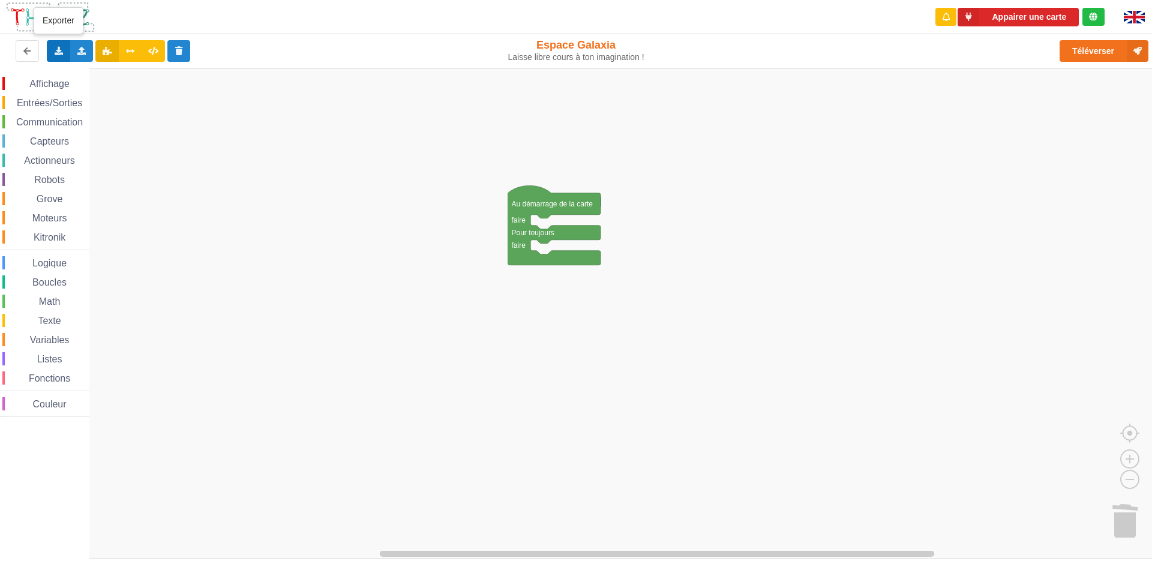
click at [55, 47] on icon at bounding box center [58, 50] width 10 height 7
click at [63, 66] on div "Exporter l'assemblage de blocs" at bounding box center [156, 73] width 218 height 22
click at [1055, 83] on rect "Espace de travail de Blocky" at bounding box center [580, 313] width 1160 height 490
click at [91, 44] on div "Importer un assemblage de blocs Importer du code Python" at bounding box center [81, 51] width 23 height 22
click at [103, 65] on div "Importer un assemblage de blocs" at bounding box center [157, 73] width 160 height 22
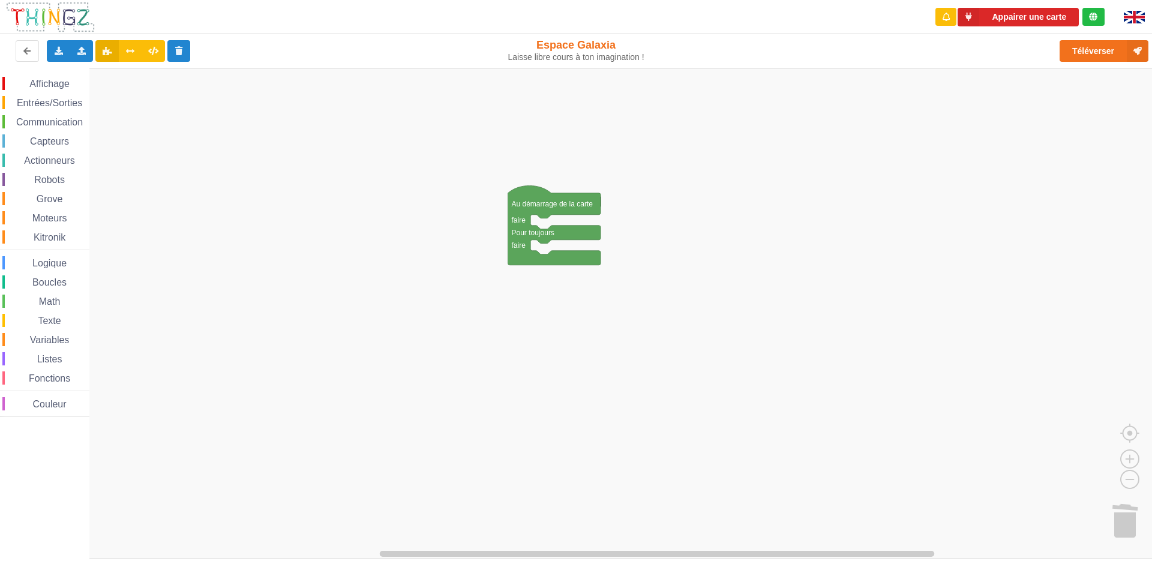
click at [1135, 22] on img at bounding box center [1134, 17] width 21 height 13
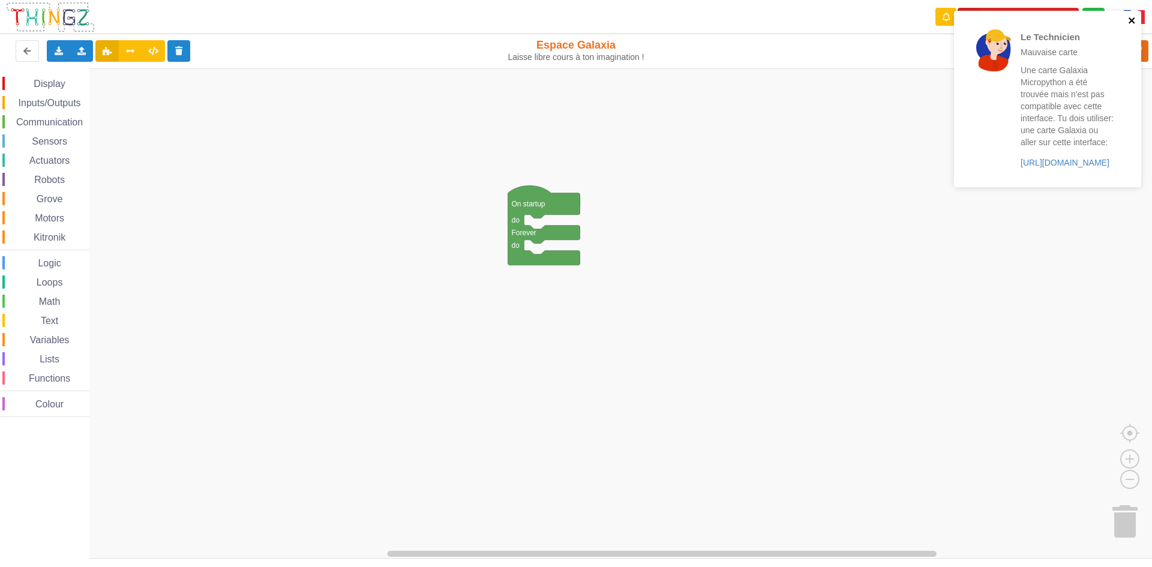
click at [1128, 16] on icon "close" at bounding box center [1132, 21] width 8 height 10
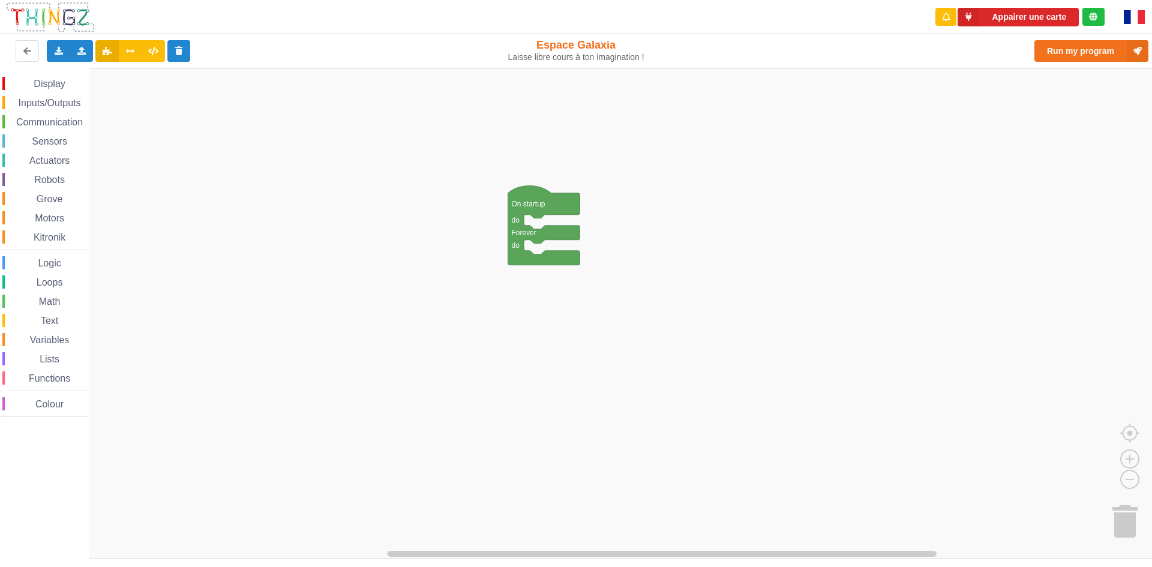
click at [1126, 13] on div "Le Technicien Mauvaise carte Une carte Galaxia Micropython a été trouvée mais n…" at bounding box center [1048, 10] width 192 height 5
click at [1148, 13] on div at bounding box center [1137, 17] width 46 height 34
click at [1144, 16] on img at bounding box center [1134, 17] width 21 height 14
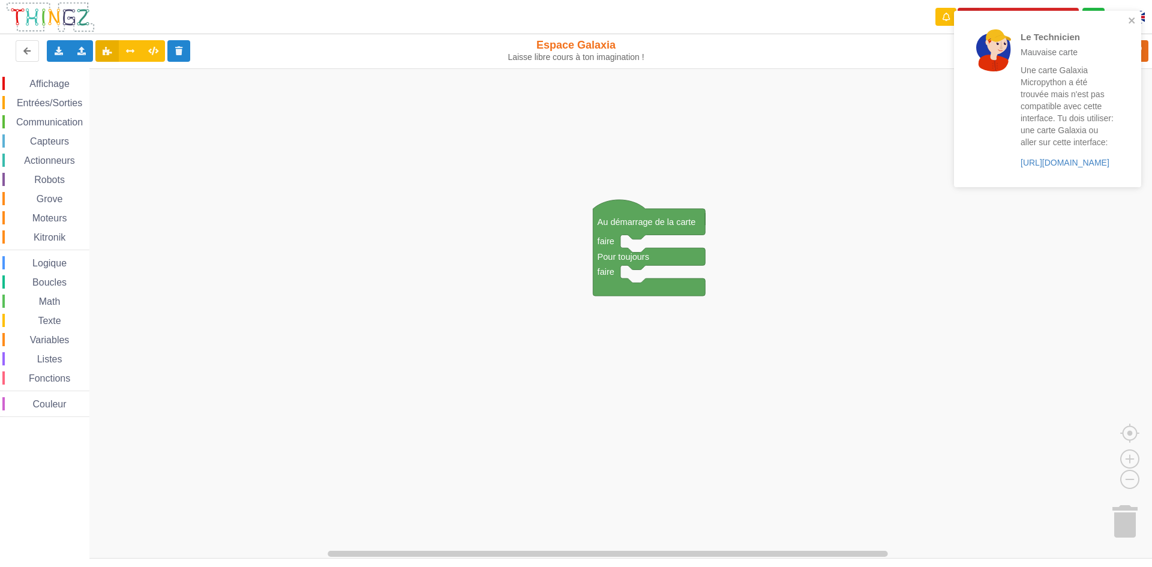
click at [1127, 16] on div "Le Technicien Mauvaise carte Une carte Galaxia Micropython a été trouvée mais n…" at bounding box center [1043, 99] width 169 height 167
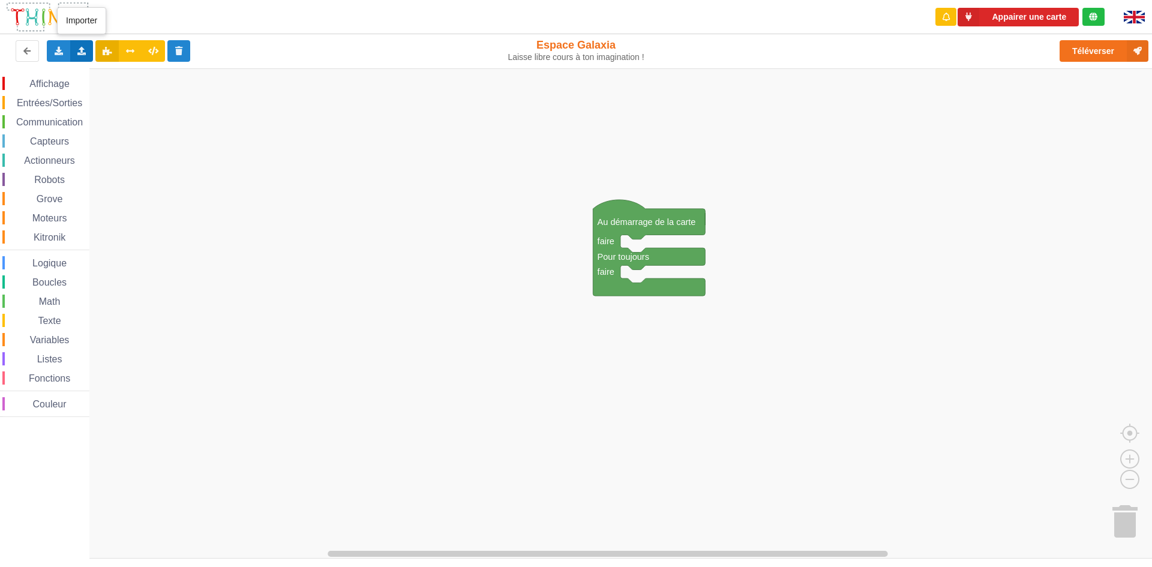
click at [88, 49] on div "Importer un assemblage de blocs Importer du code Python" at bounding box center [81, 51] width 23 height 22
click at [108, 82] on div "Importer un assemblage de blocs" at bounding box center [157, 73] width 160 height 22
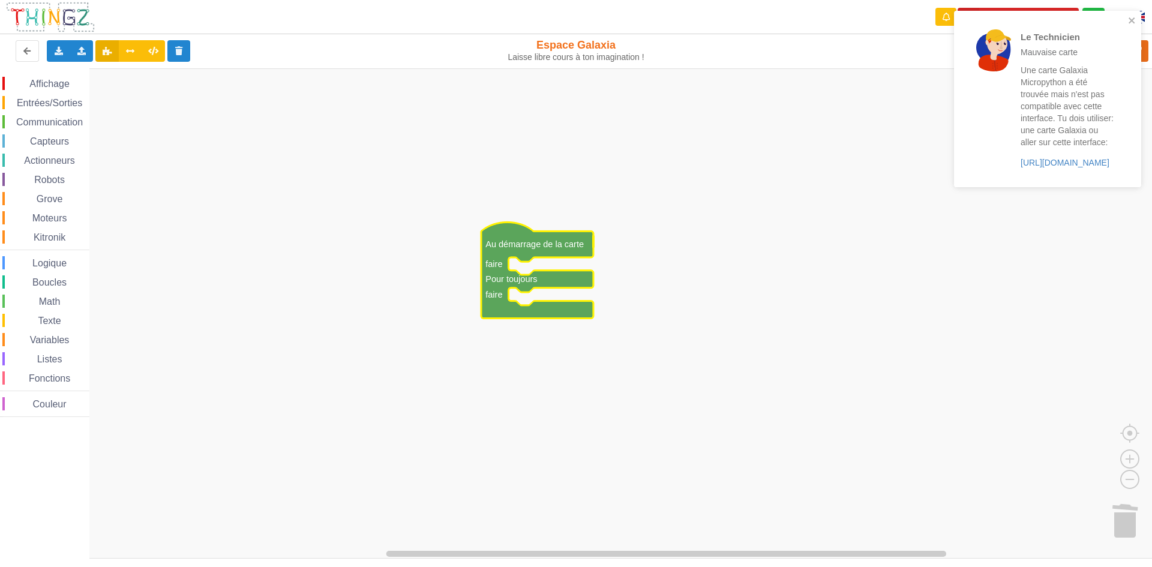
click at [1126, 24] on div "Le Technicien Mauvaise carte Une carte Galaxia Micropython a été trouvée mais n…" at bounding box center [1043, 99] width 169 height 167
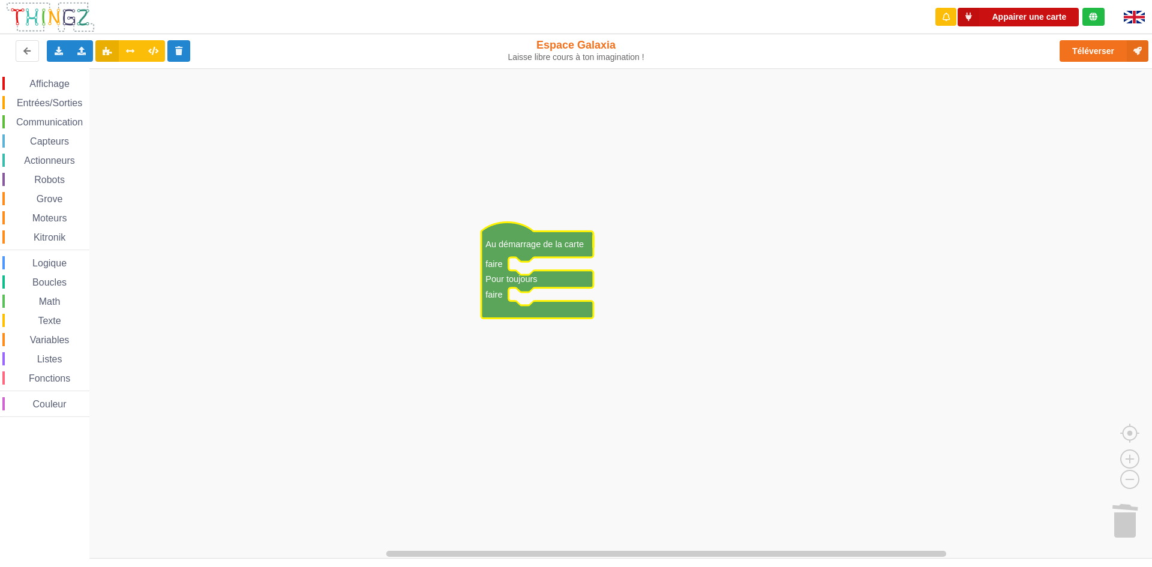
drag, startPoint x: 1004, startPoint y: 16, endPoint x: 991, endPoint y: 37, distance: 24.8
click at [1005, 22] on button "Appairer une carte" at bounding box center [1018, 17] width 121 height 19
click at [966, 17] on icon at bounding box center [969, 17] width 22 height 19
click at [989, 22] on button "Appairer une carte" at bounding box center [1018, 17] width 121 height 19
